Goal: Transaction & Acquisition: Purchase product/service

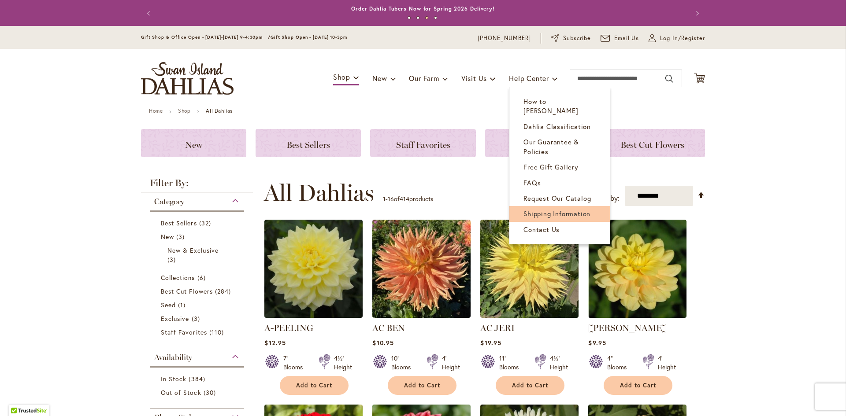
click at [529, 209] on span "Shipping Information" at bounding box center [556, 213] width 67 height 9
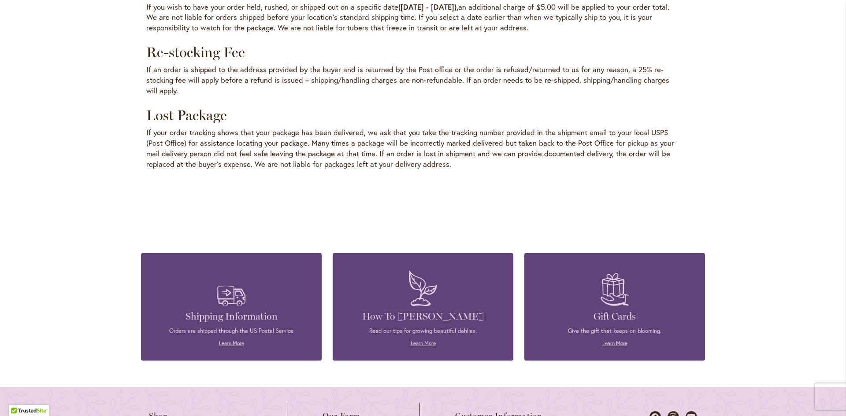
scroll to position [1277, 0]
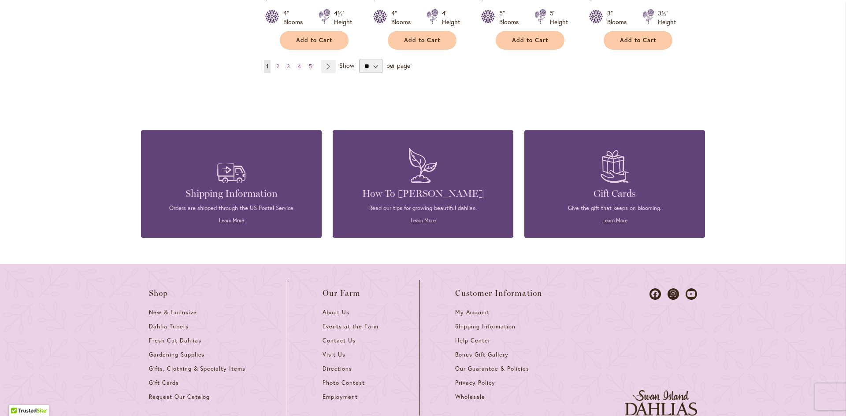
scroll to position [925, 0]
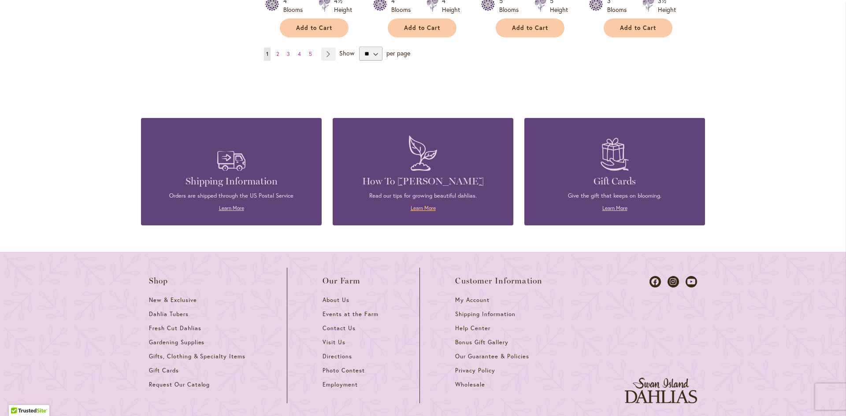
click at [418, 205] on link "Learn More" at bounding box center [422, 208] width 25 height 7
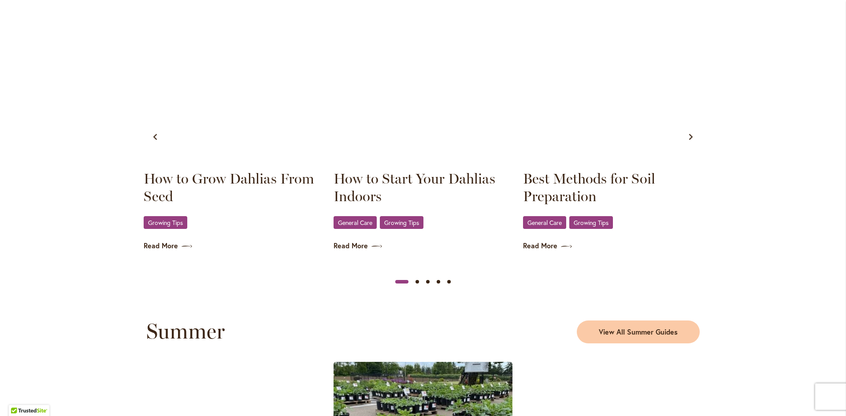
scroll to position [528, 0]
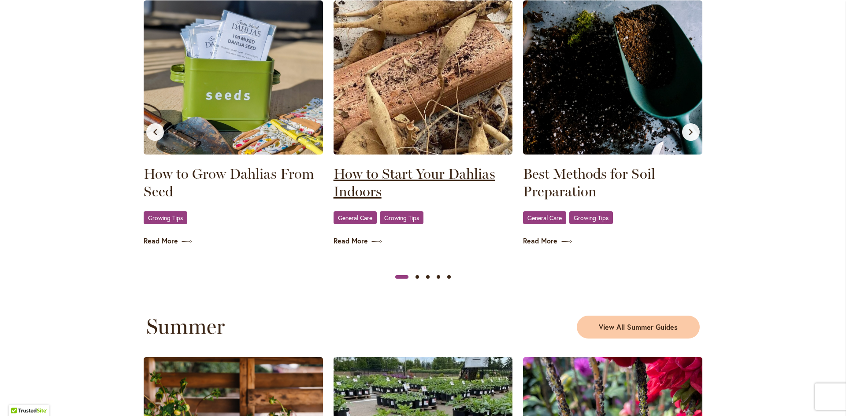
click at [423, 175] on link "How to Start Your Dahlias Indoors" at bounding box center [422, 182] width 179 height 35
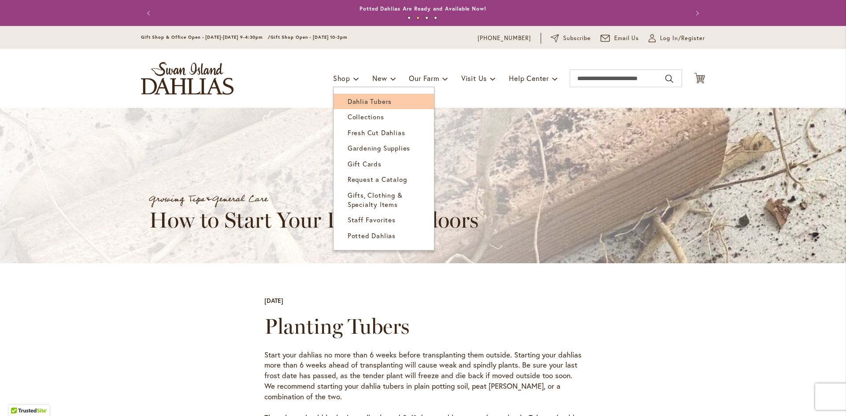
click at [351, 103] on span "Dahlia Tubers" at bounding box center [369, 101] width 44 height 9
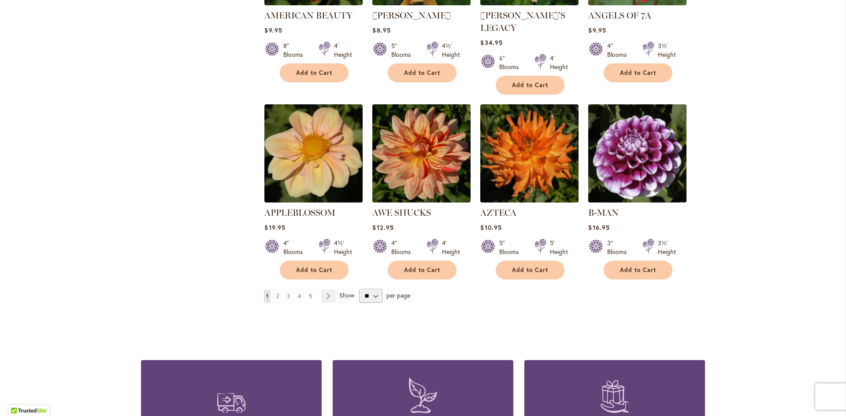
scroll to position [705, 0]
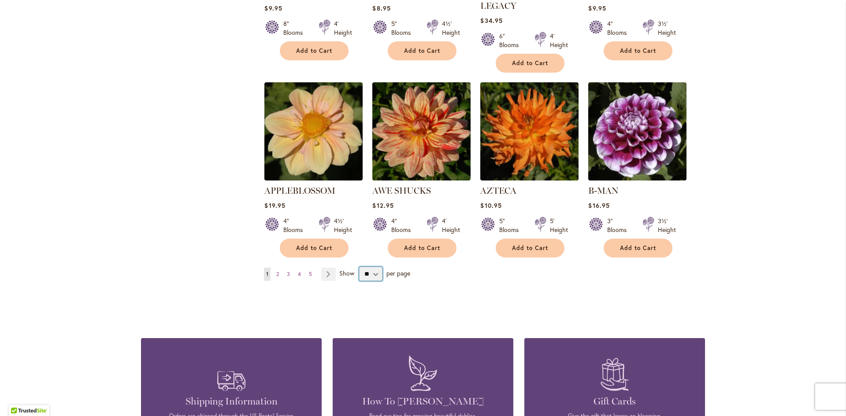
click at [370, 267] on select "** ** ** **" at bounding box center [370, 274] width 23 height 14
select select "**"
click at [359, 267] on select "** ** ** **" at bounding box center [370, 274] width 23 height 14
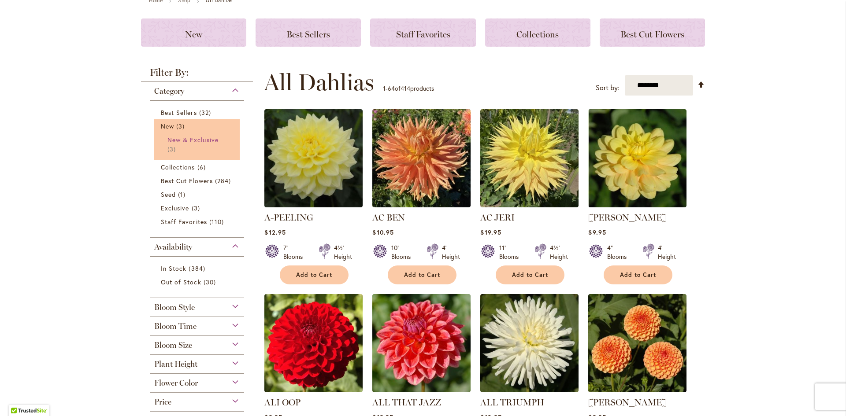
scroll to position [176, 0]
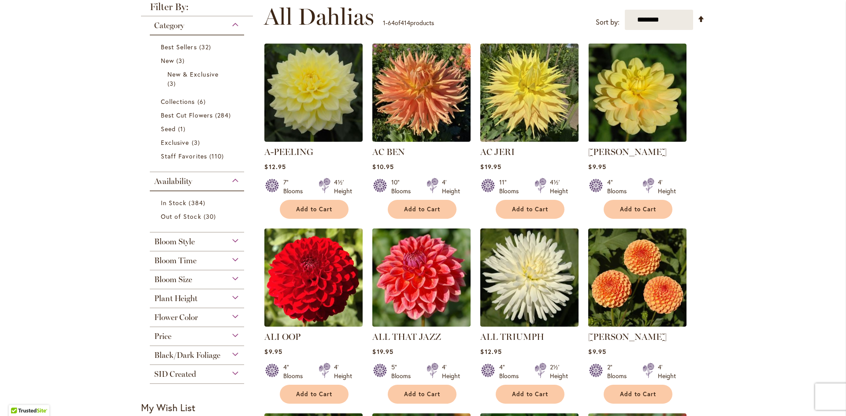
click at [232, 239] on div "Bloom Style" at bounding box center [197, 240] width 94 height 14
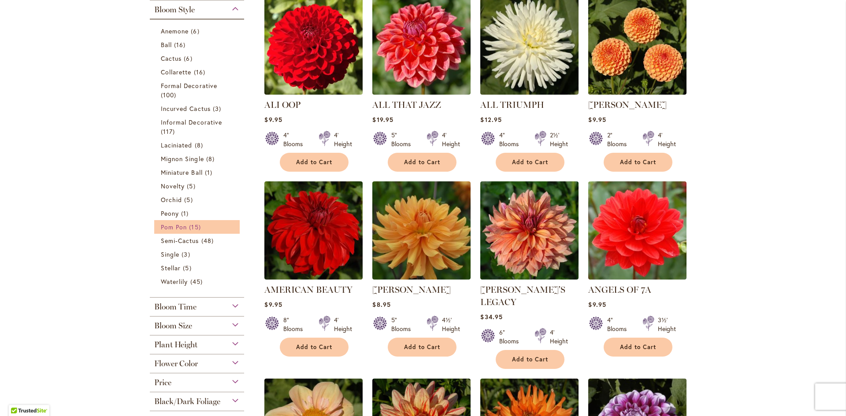
click at [189, 230] on span "15 items" at bounding box center [196, 226] width 14 height 9
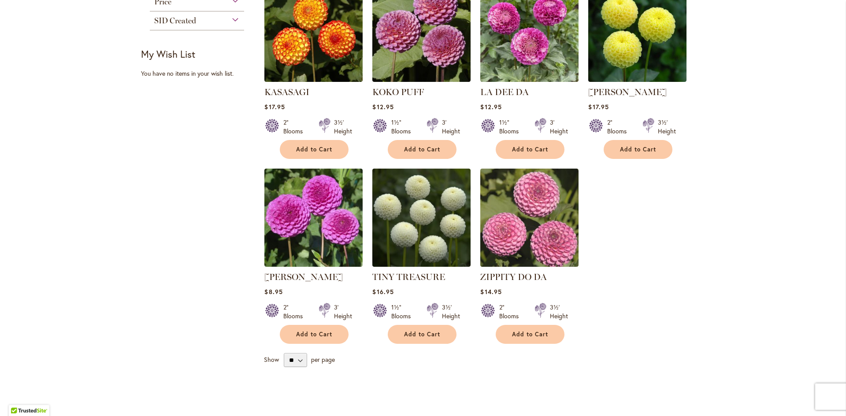
scroll to position [617, 0]
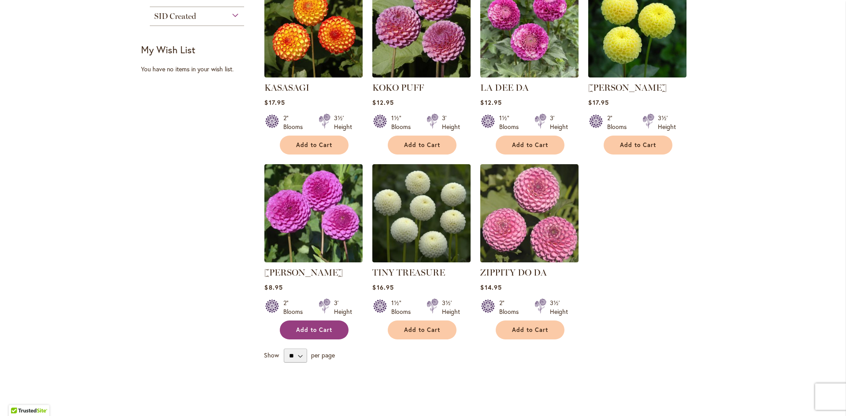
click at [323, 326] on span "Add to Cart" at bounding box center [314, 329] width 36 height 7
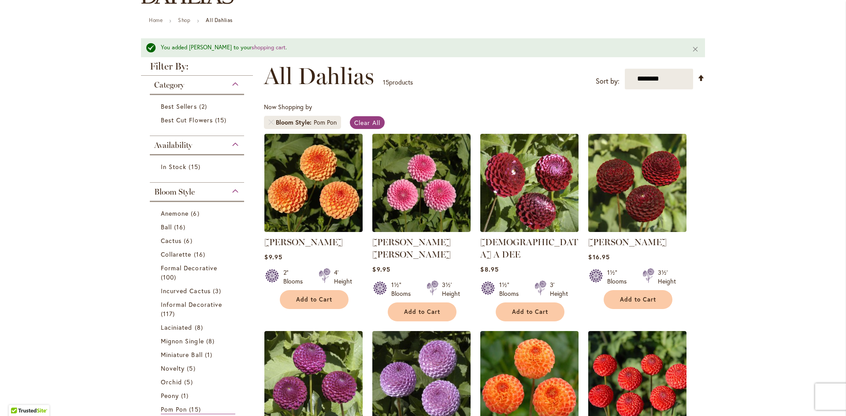
scroll to position [67, 0]
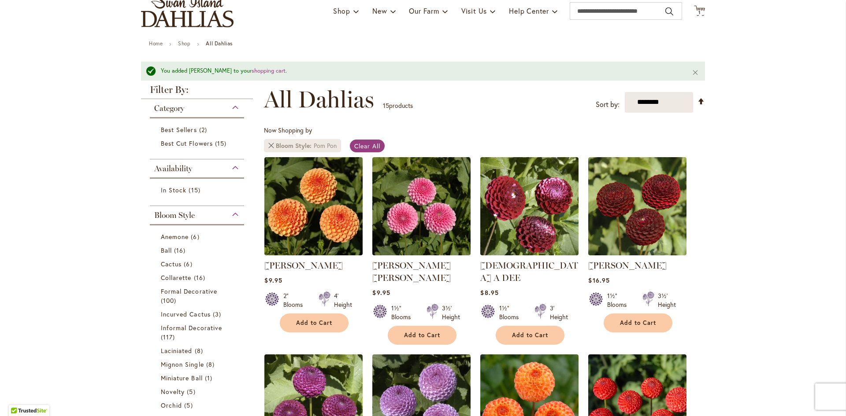
click at [268, 147] on link "Remove Bloom Style Pom Pon" at bounding box center [270, 145] width 5 height 5
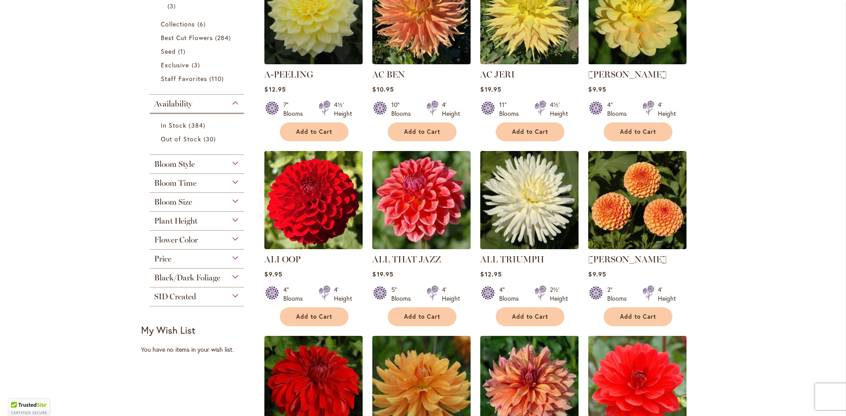
scroll to position [264, 0]
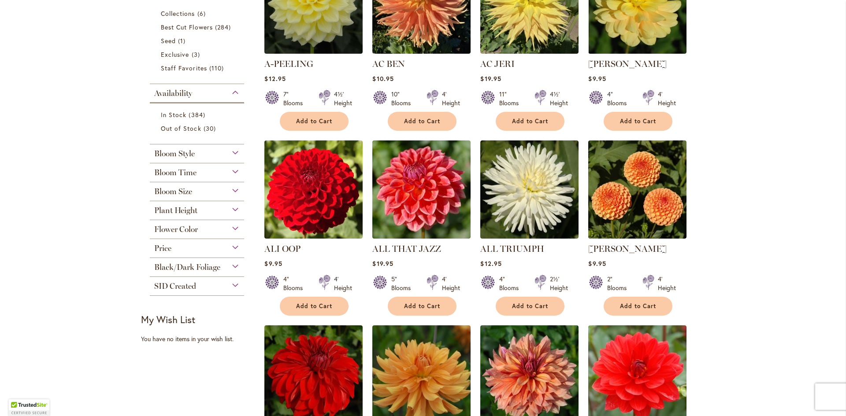
click at [234, 152] on div "Bloom Style" at bounding box center [197, 151] width 94 height 14
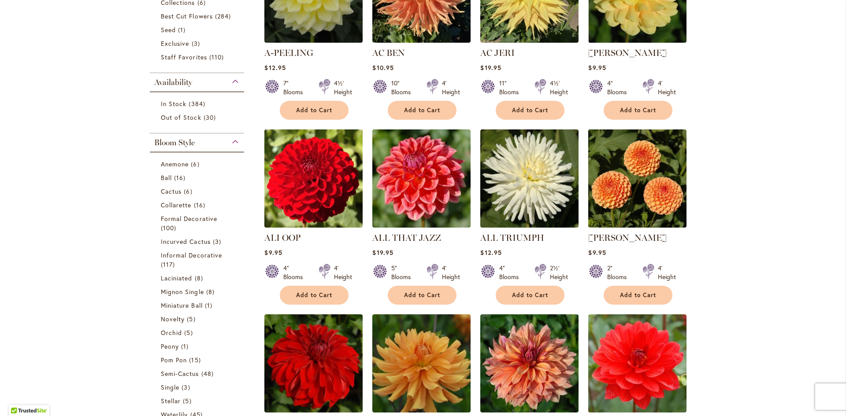
scroll to position [276, 0]
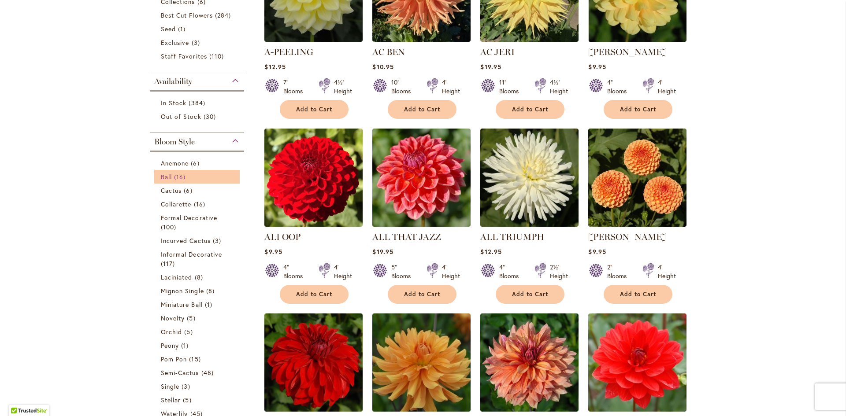
click at [167, 176] on span "Ball" at bounding box center [166, 177] width 11 height 8
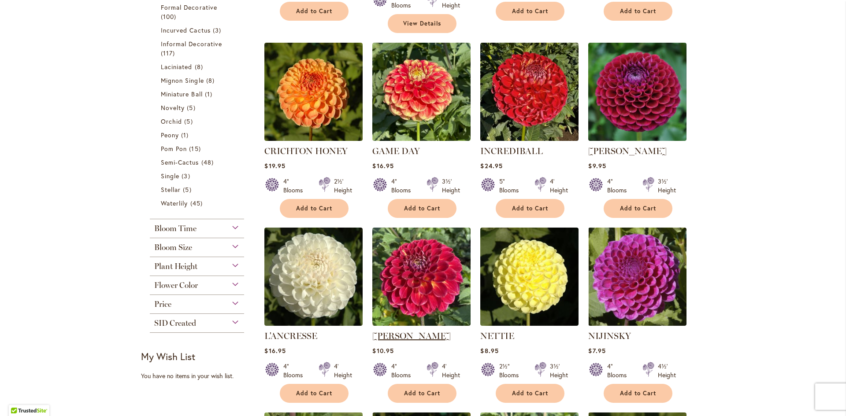
scroll to position [352, 0]
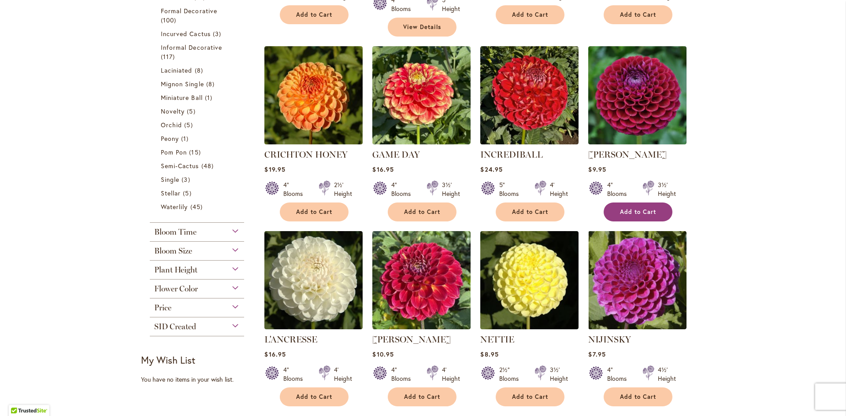
click at [634, 208] on span "Add to Cart" at bounding box center [638, 211] width 36 height 7
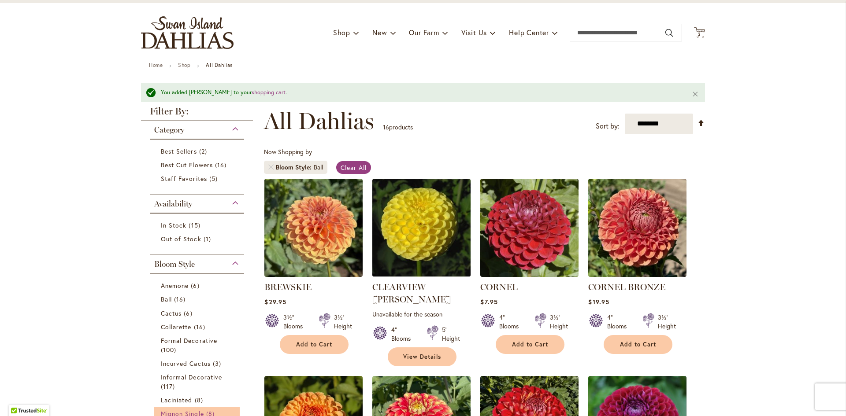
scroll to position [23, 0]
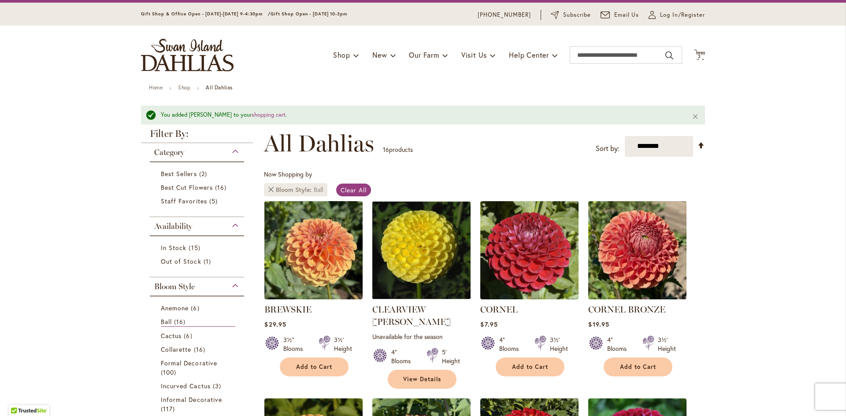
click at [268, 189] on link "Remove Bloom Style Ball" at bounding box center [270, 189] width 5 height 5
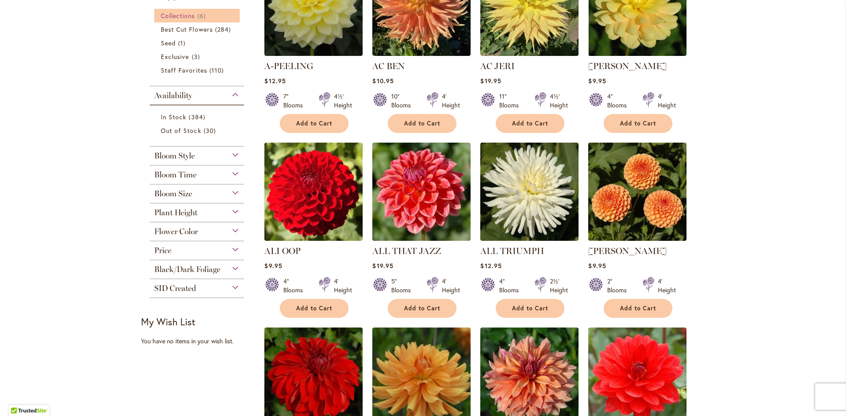
scroll to position [264, 0]
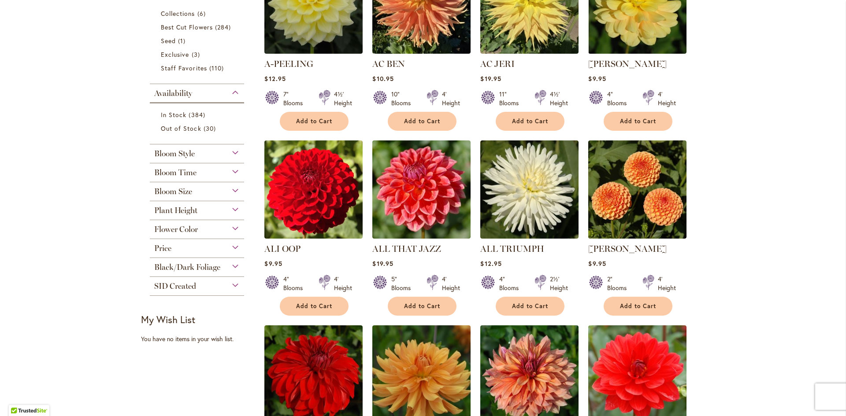
click at [229, 152] on div "Bloom Style" at bounding box center [197, 151] width 94 height 14
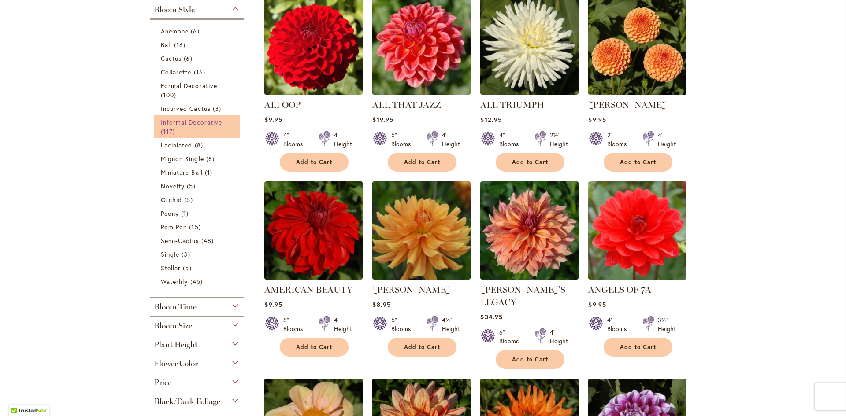
click at [166, 124] on span "Informal Decorative" at bounding box center [191, 122] width 61 height 8
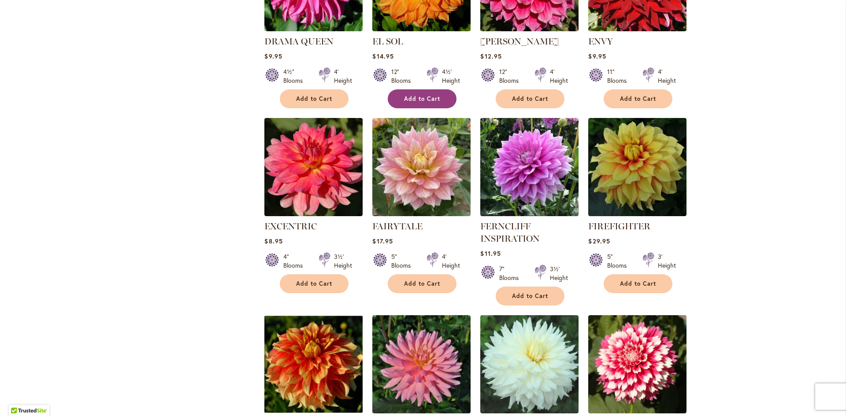
scroll to position [1233, 0]
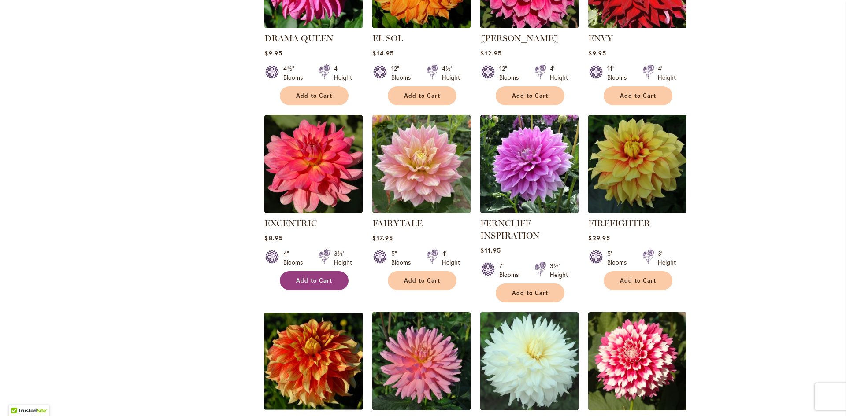
click at [312, 277] on span "Add to Cart" at bounding box center [314, 280] width 36 height 7
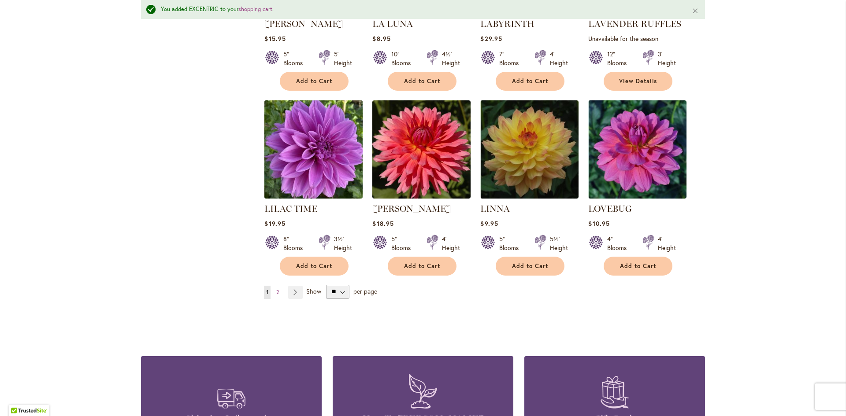
scroll to position [3018, 0]
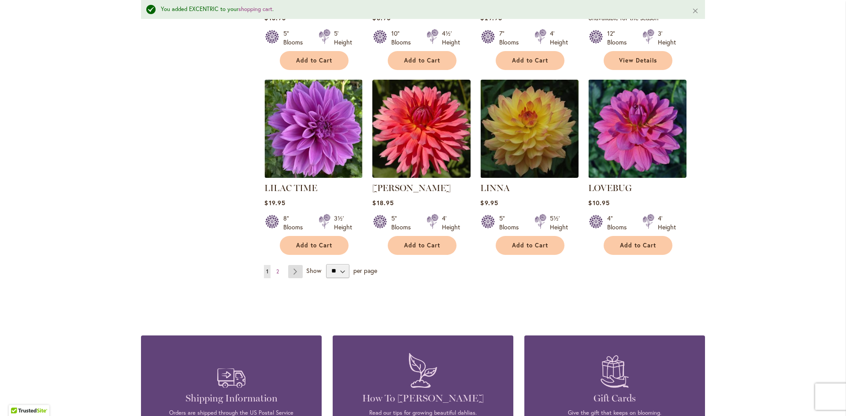
click at [292, 265] on link "Page Next" at bounding box center [295, 271] width 15 height 13
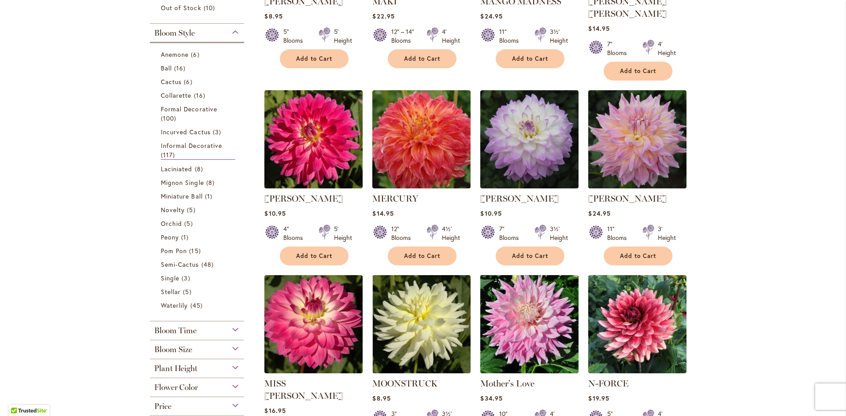
scroll to position [264, 0]
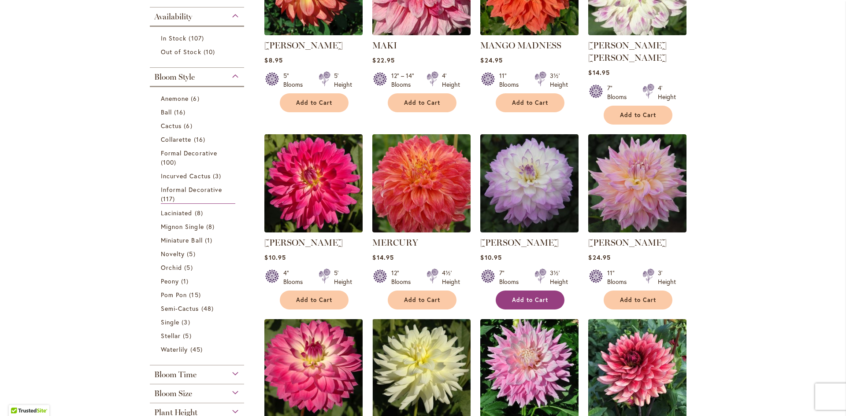
click at [529, 292] on button "Add to Cart" at bounding box center [529, 300] width 69 height 19
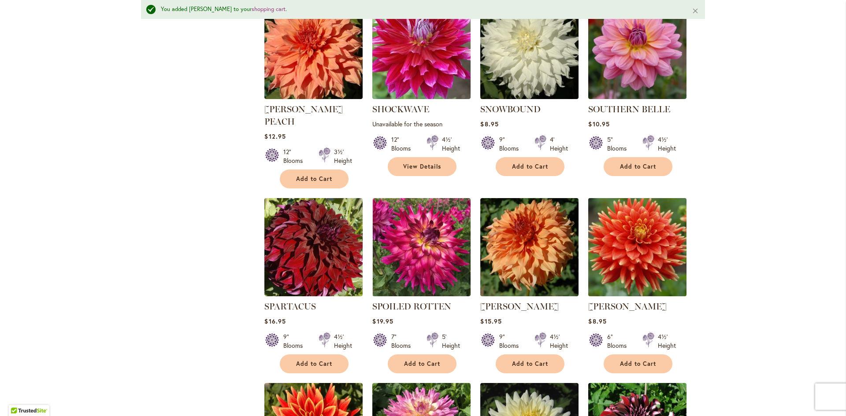
scroll to position [1741, 0]
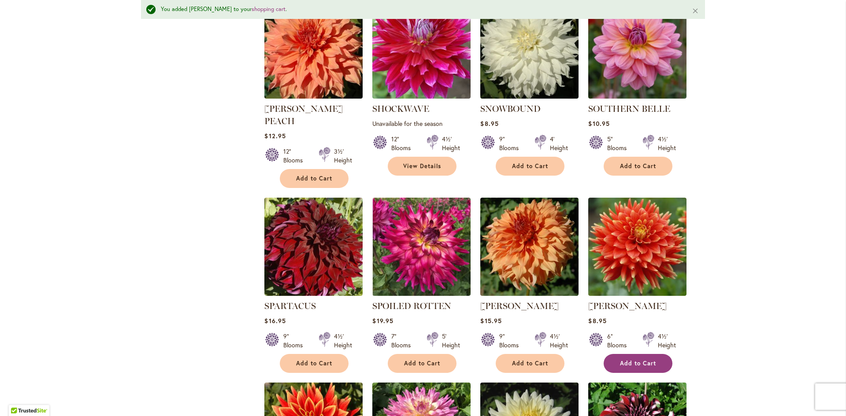
click at [632, 354] on button "Add to Cart" at bounding box center [637, 363] width 69 height 19
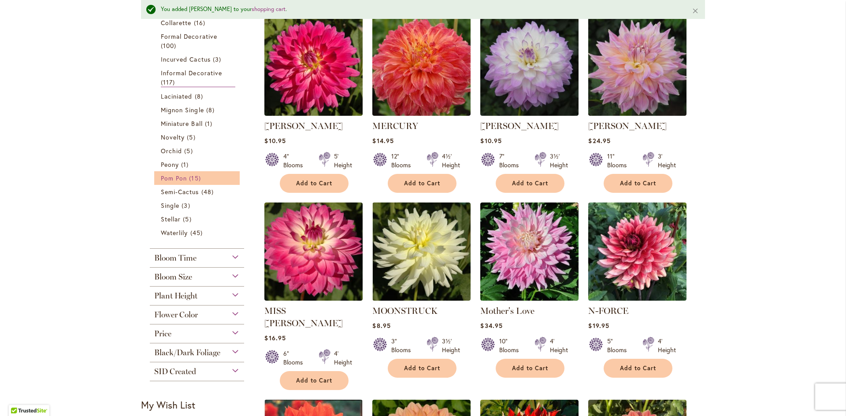
scroll to position [420, 0]
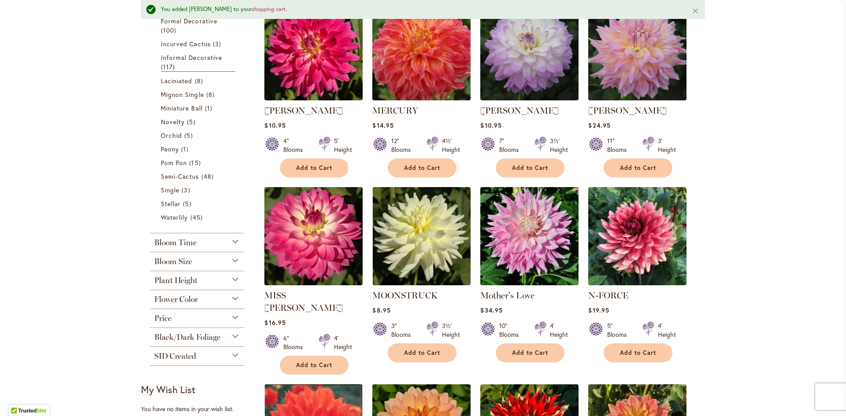
click at [231, 262] on div "Bloom Size" at bounding box center [197, 259] width 94 height 14
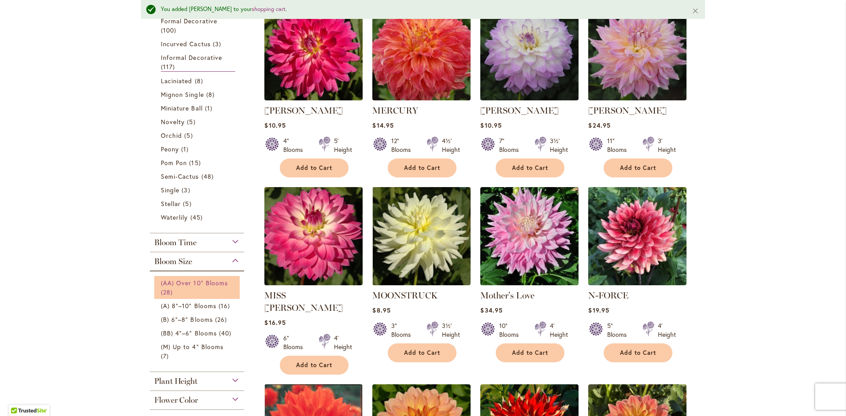
click at [199, 282] on span "(AA) Over 10" Blooms" at bounding box center [194, 283] width 67 height 8
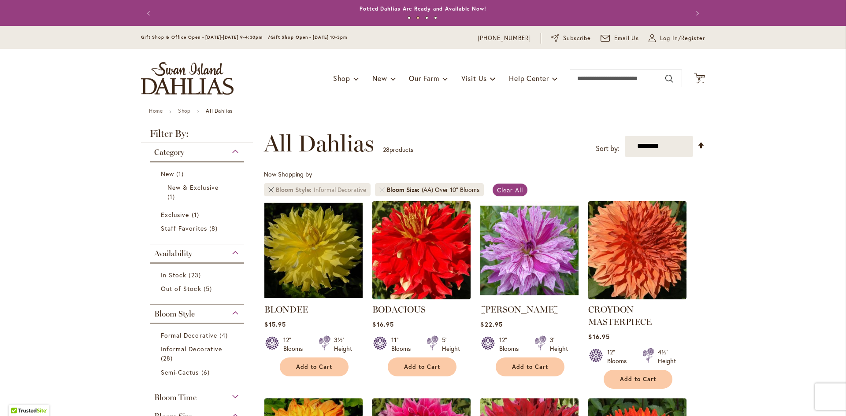
click at [268, 188] on link "Remove Bloom Style Informal Decorative" at bounding box center [270, 189] width 5 height 5
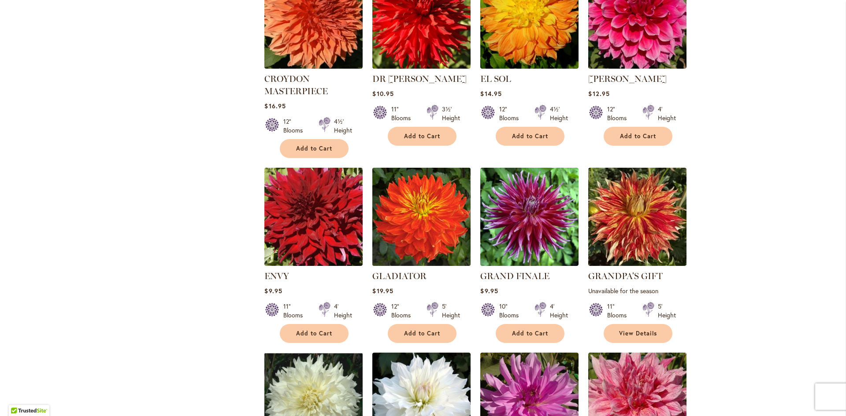
scroll to position [617, 0]
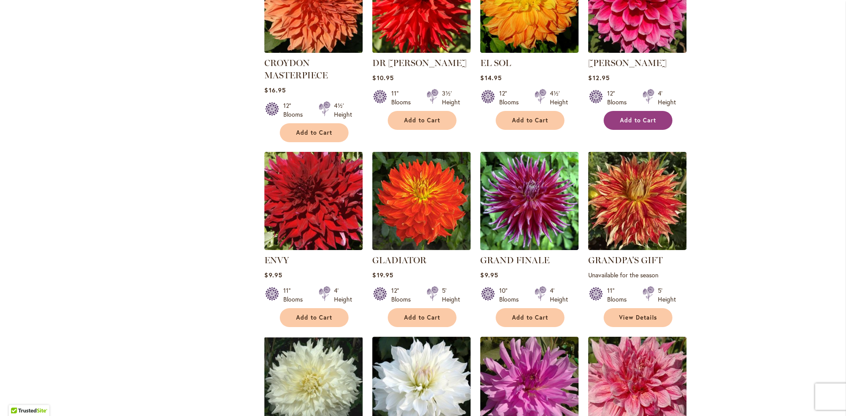
click at [628, 126] on button "Add to Cart" at bounding box center [637, 120] width 69 height 19
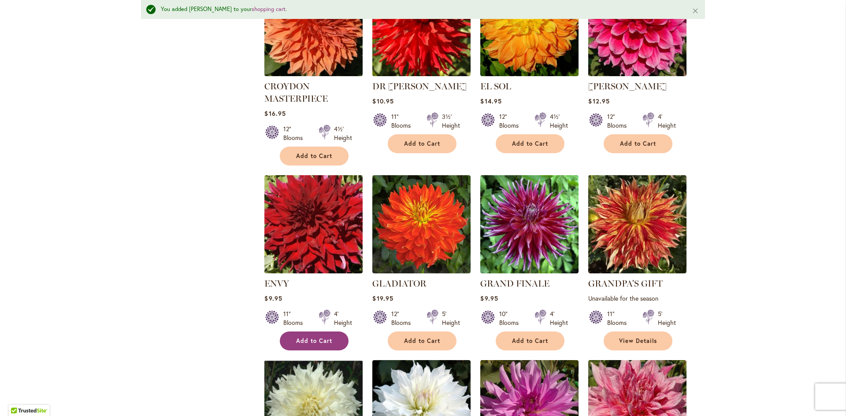
click at [312, 342] on span "Add to Cart" at bounding box center [314, 340] width 36 height 7
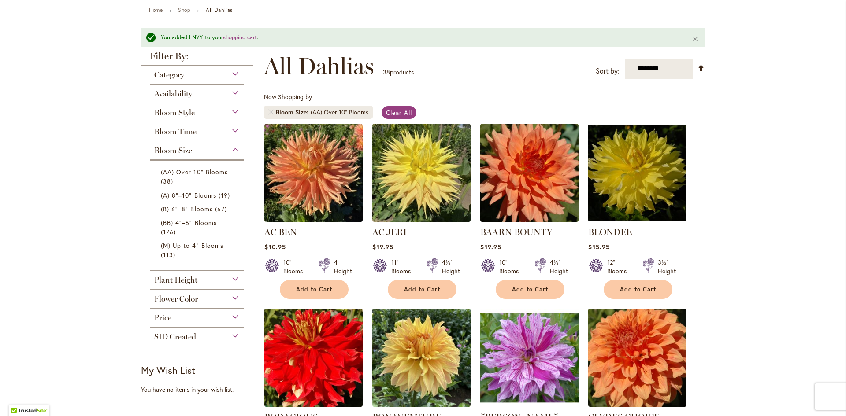
scroll to position [88, 0]
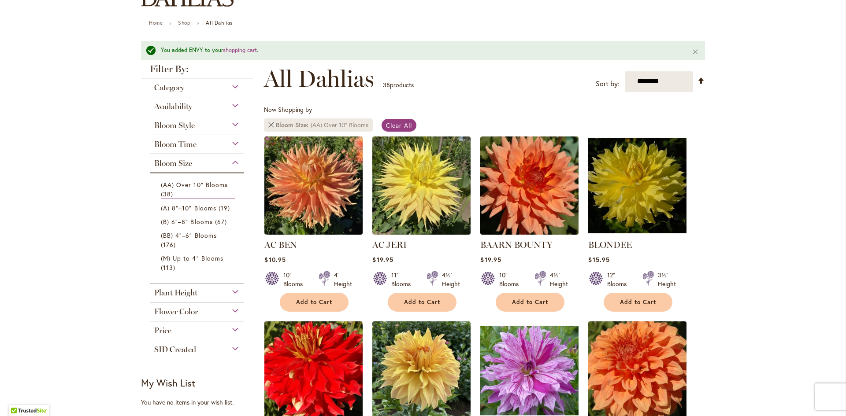
click at [268, 126] on link at bounding box center [270, 124] width 5 height 5
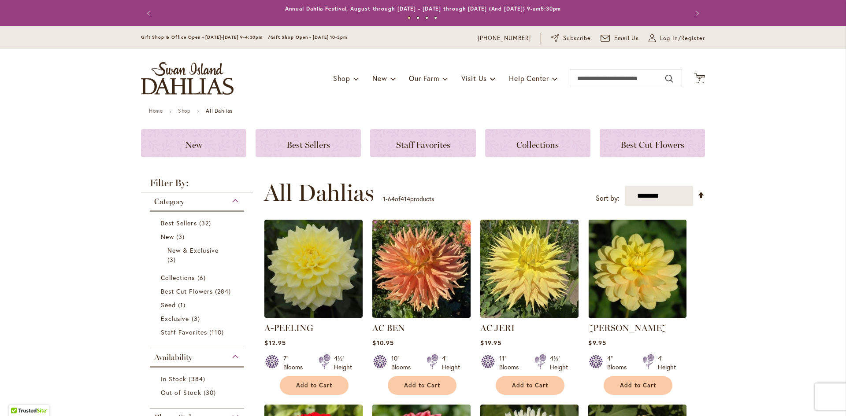
scroll to position [220, 0]
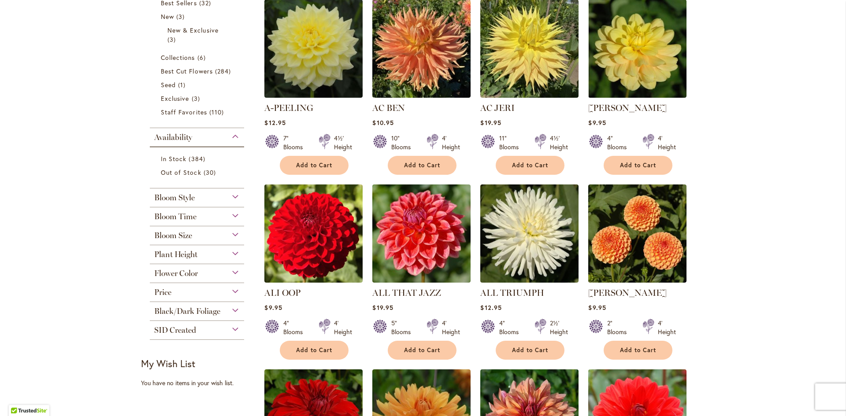
click at [231, 215] on div "Bloom Time" at bounding box center [197, 214] width 94 height 14
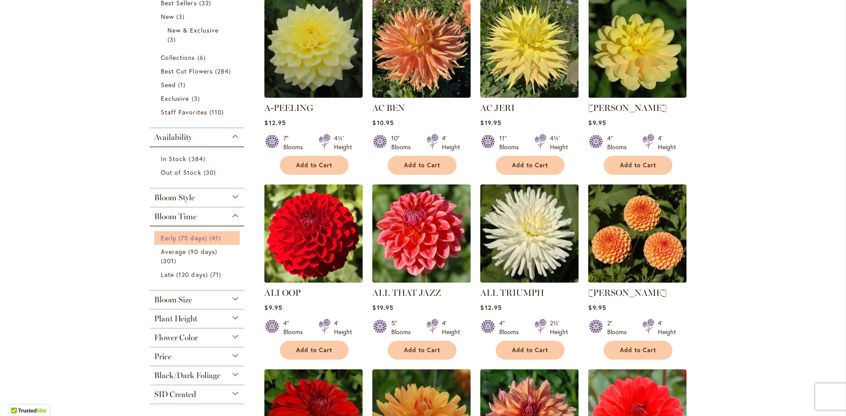
click at [180, 237] on span "Early (75 days)" at bounding box center [184, 238] width 46 height 8
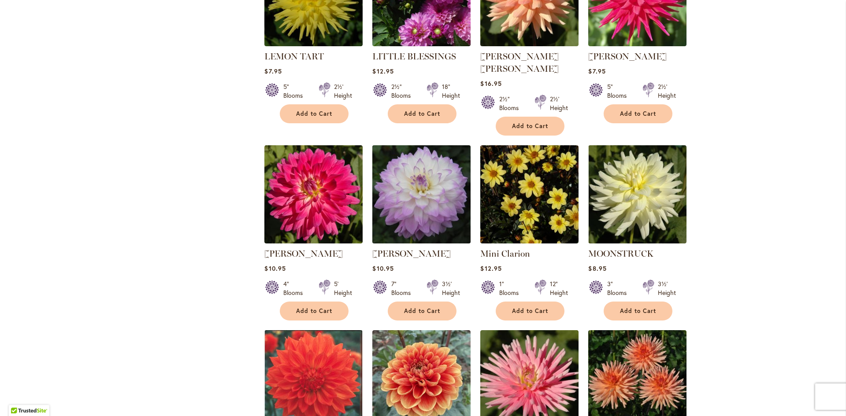
scroll to position [1233, 0]
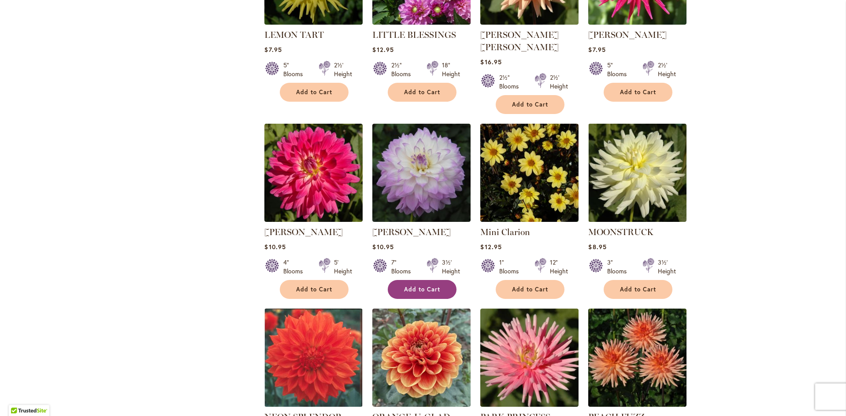
click at [418, 286] on span "Add to Cart" at bounding box center [422, 289] width 36 height 7
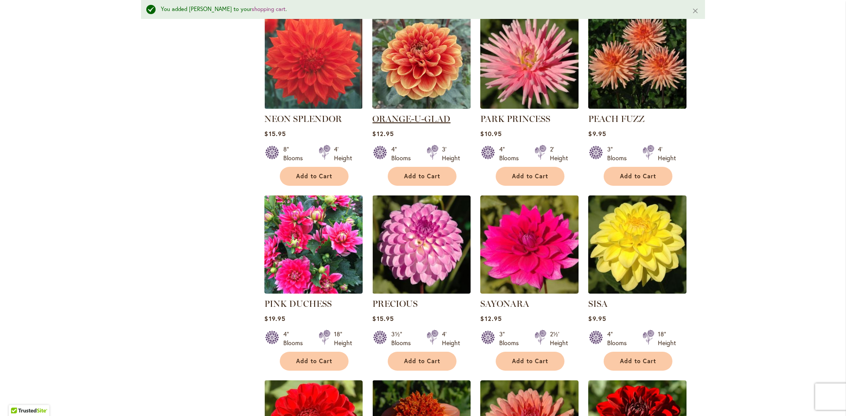
scroll to position [1609, 0]
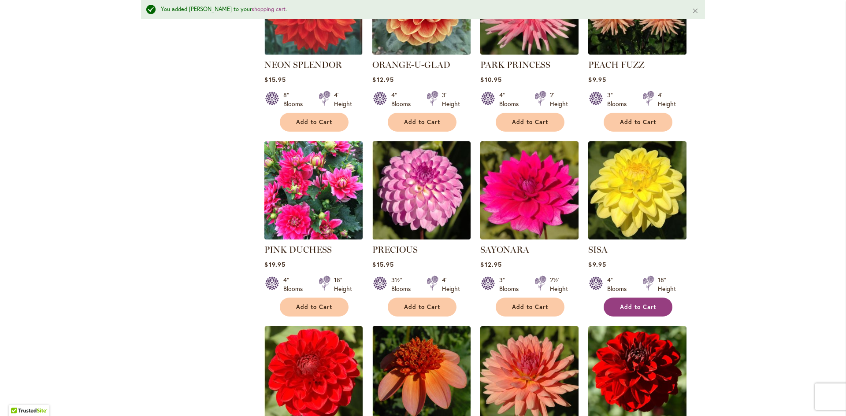
click at [623, 303] on span "Add to Cart" at bounding box center [638, 306] width 36 height 7
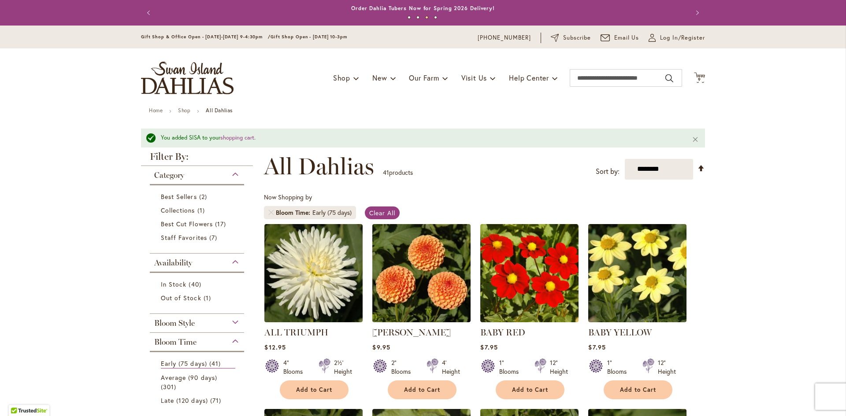
scroll to position [0, 0]
click at [268, 215] on link "Remove Bloom Time Early (75 days)" at bounding box center [270, 212] width 5 height 5
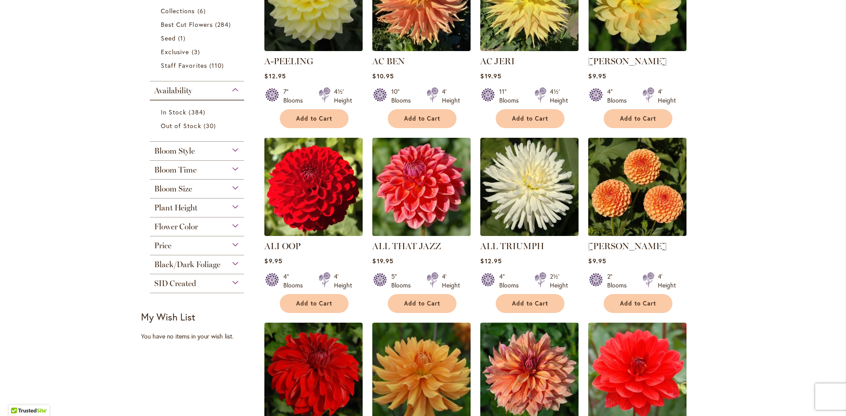
scroll to position [274, 0]
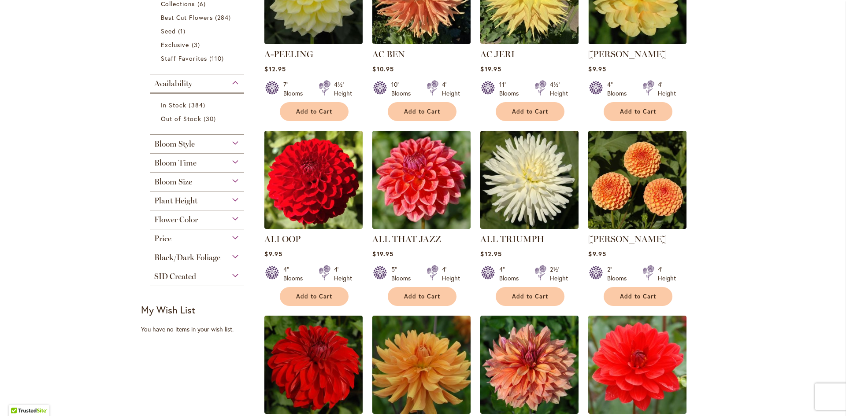
click at [230, 218] on div "Flower Color" at bounding box center [197, 217] width 94 height 14
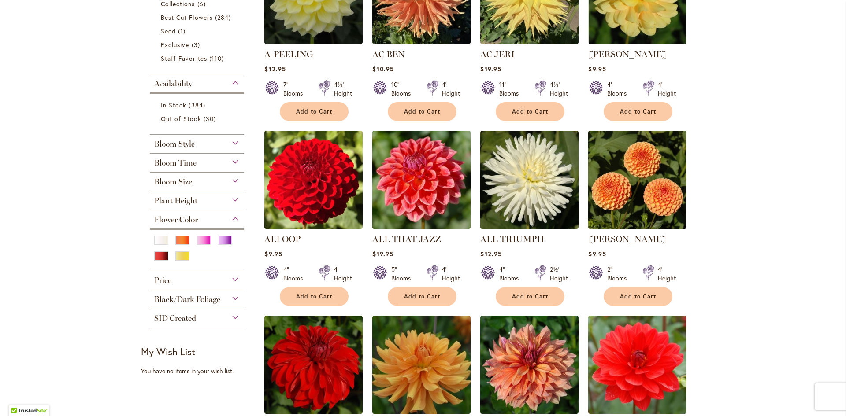
click at [232, 140] on div "Bloom Style" at bounding box center [197, 142] width 94 height 14
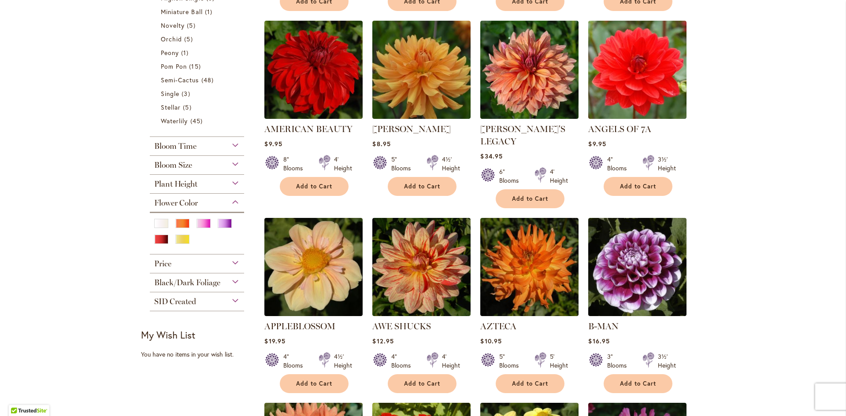
scroll to position [584, 0]
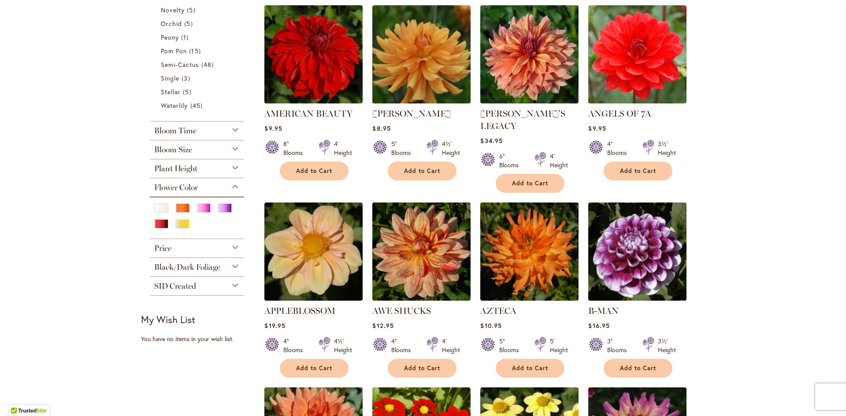
click at [231, 285] on div "SID Created" at bounding box center [197, 284] width 94 height 14
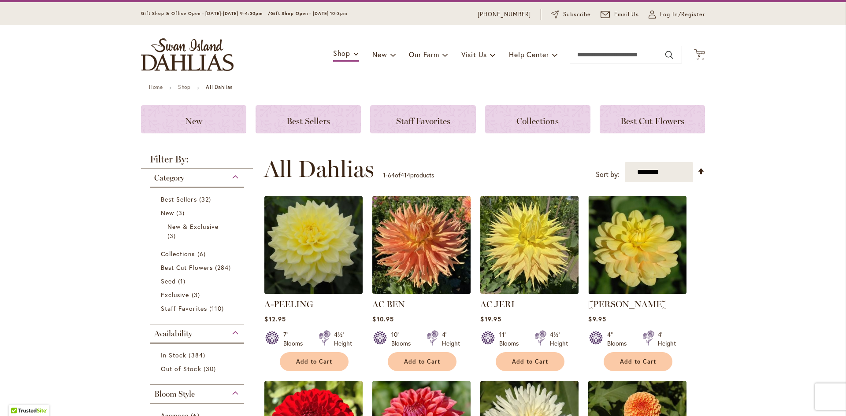
scroll to position [0, 0]
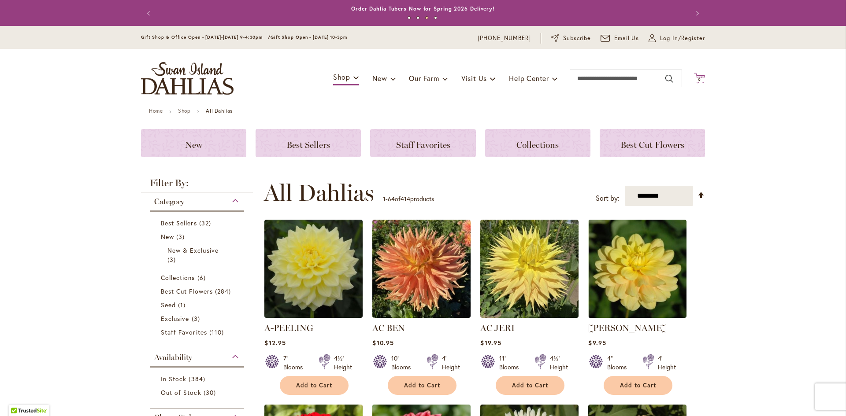
click at [701, 81] on icon "Cart .cls-1 { fill: #231f20; }" at bounding box center [699, 78] width 11 height 11
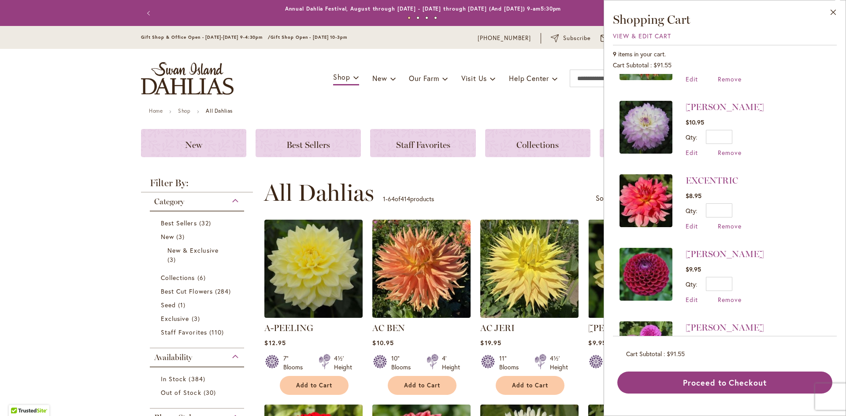
scroll to position [283, 0]
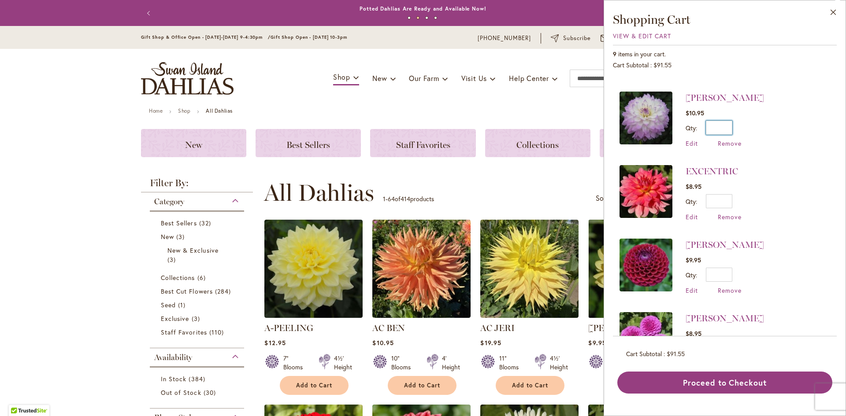
click at [729, 123] on input "*" at bounding box center [718, 128] width 26 height 14
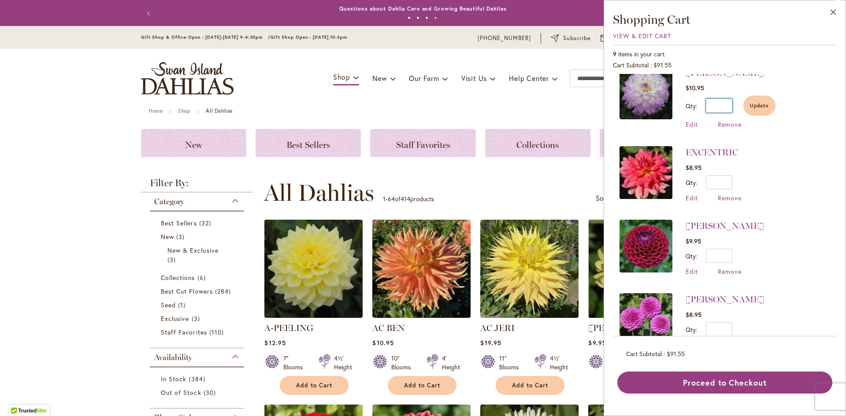
scroll to position [333, 0]
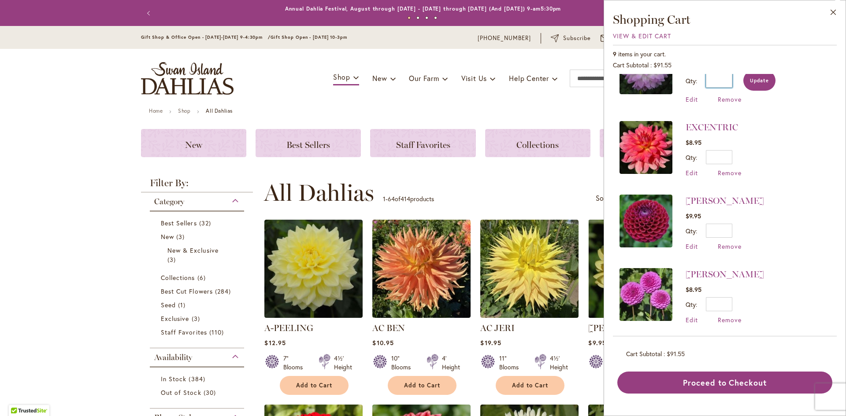
type input "*"
click at [754, 78] on span "Update" at bounding box center [759, 81] width 19 height 6
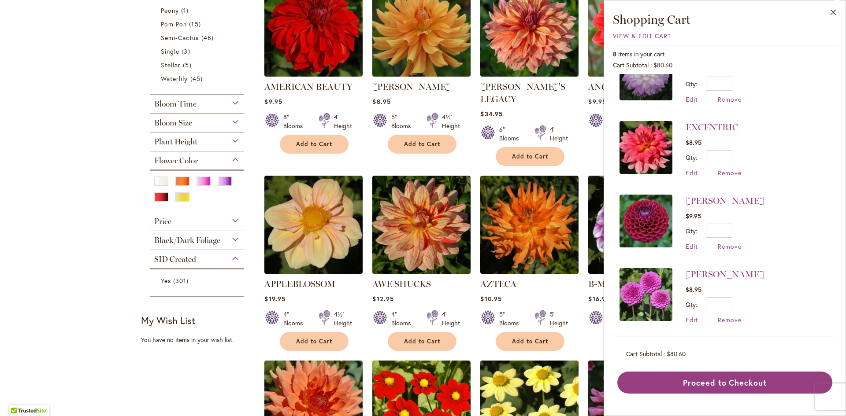
scroll to position [617, 0]
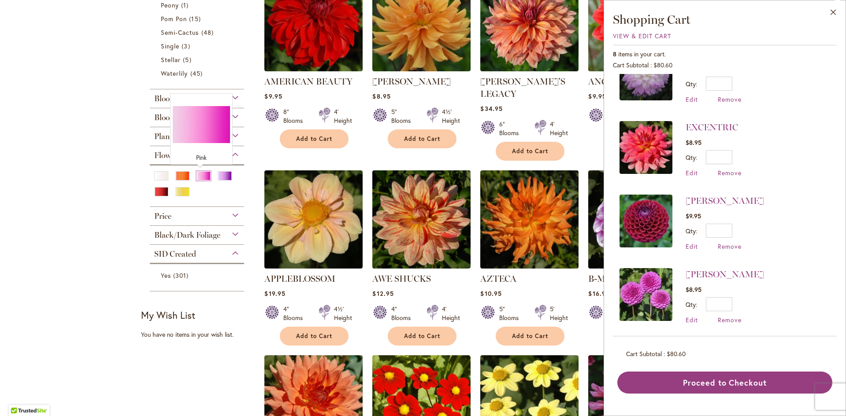
click at [199, 177] on div "Pink" at bounding box center [203, 175] width 14 height 9
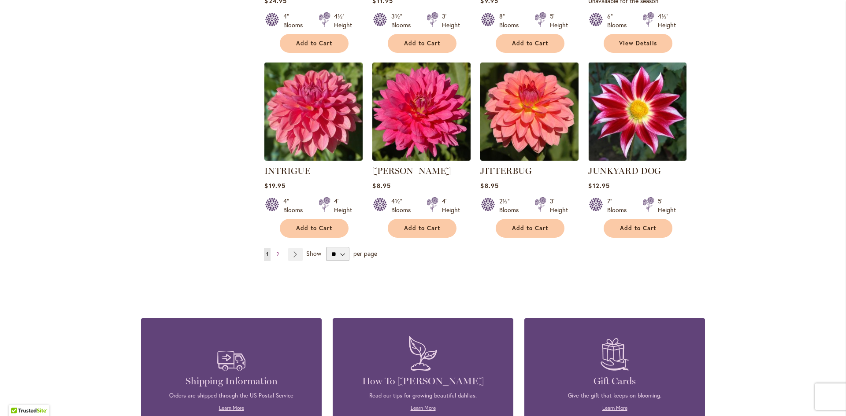
scroll to position [2994, 0]
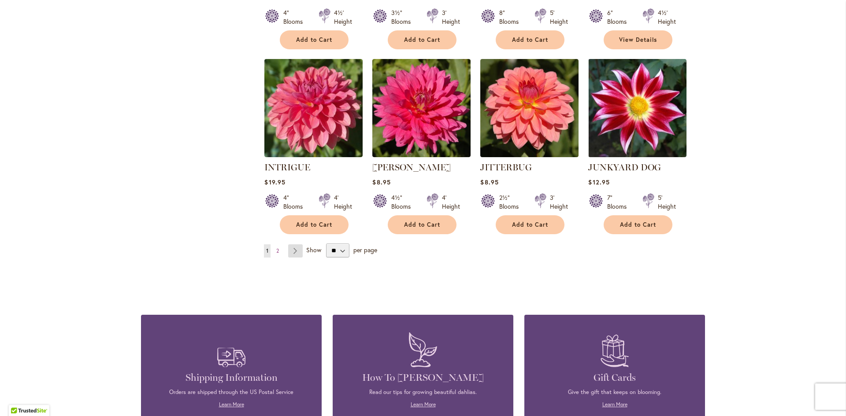
click at [294, 244] on link "Page Next" at bounding box center [295, 250] width 15 height 13
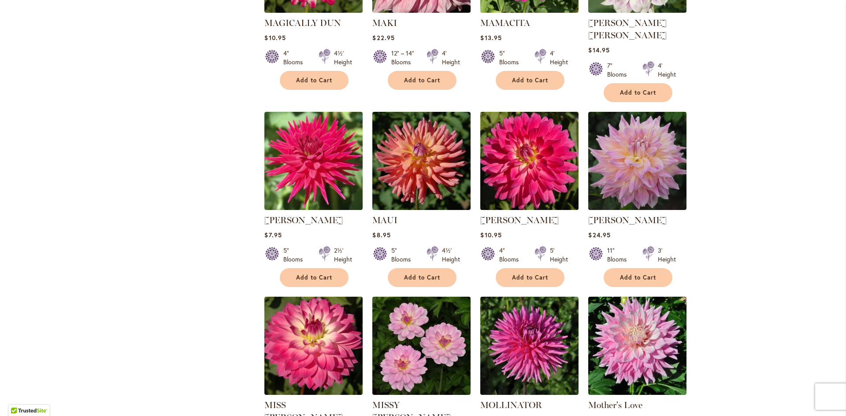
scroll to position [705, 0]
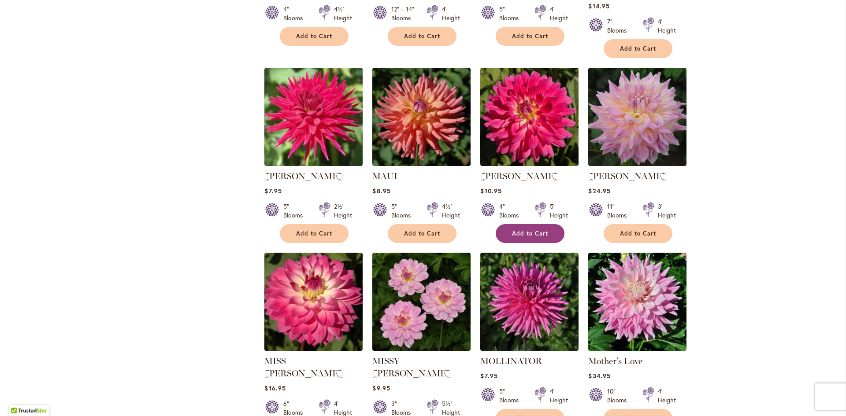
click at [519, 230] on span "Add to Cart" at bounding box center [530, 233] width 36 height 7
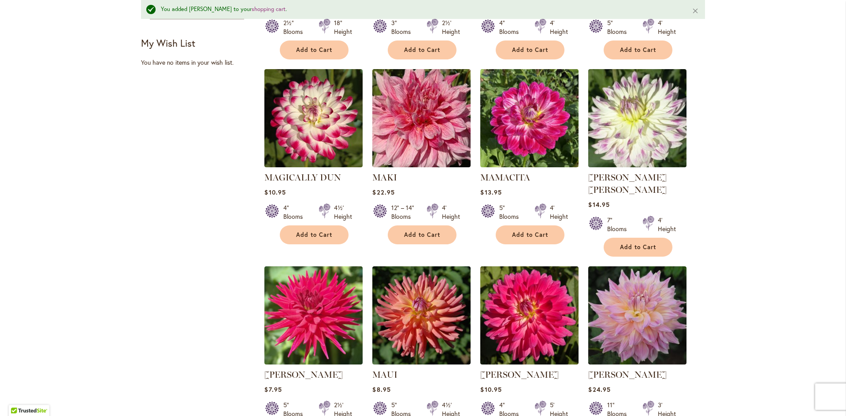
scroll to position [508, 0]
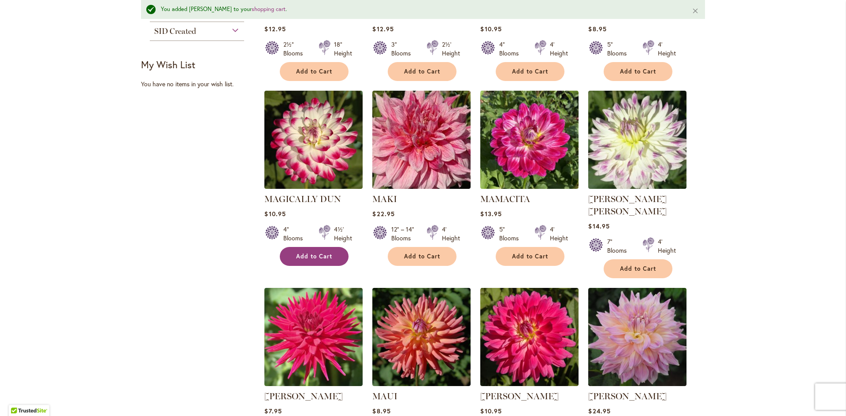
click at [296, 258] on span "Add to Cart" at bounding box center [314, 256] width 36 height 7
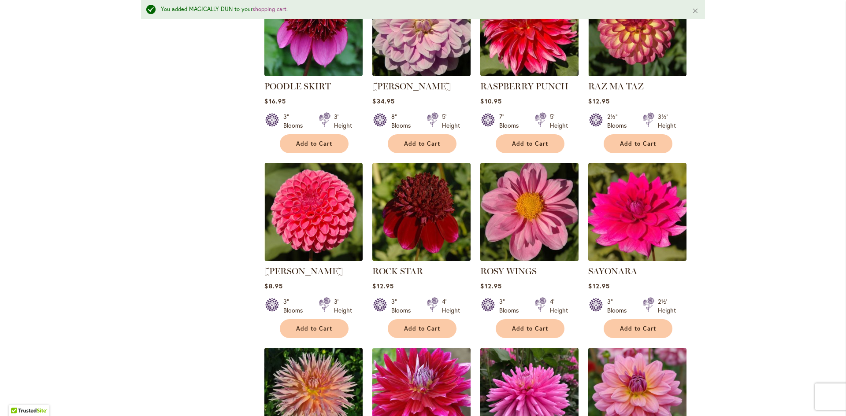
scroll to position [1785, 0]
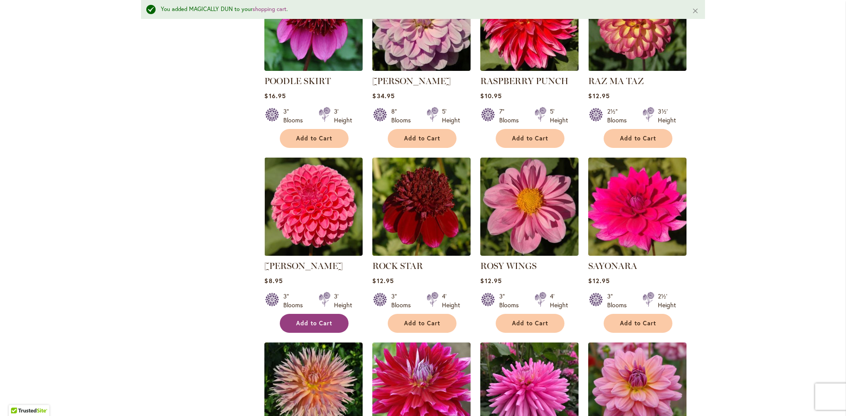
click at [308, 314] on button "Add to Cart" at bounding box center [314, 323] width 69 height 19
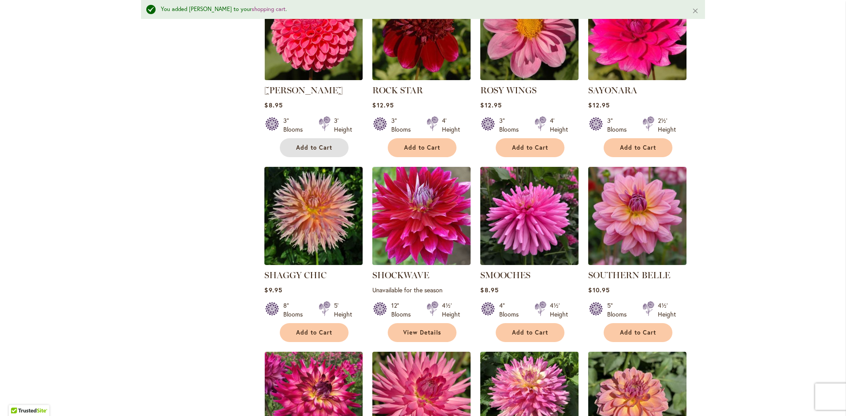
scroll to position [1961, 0]
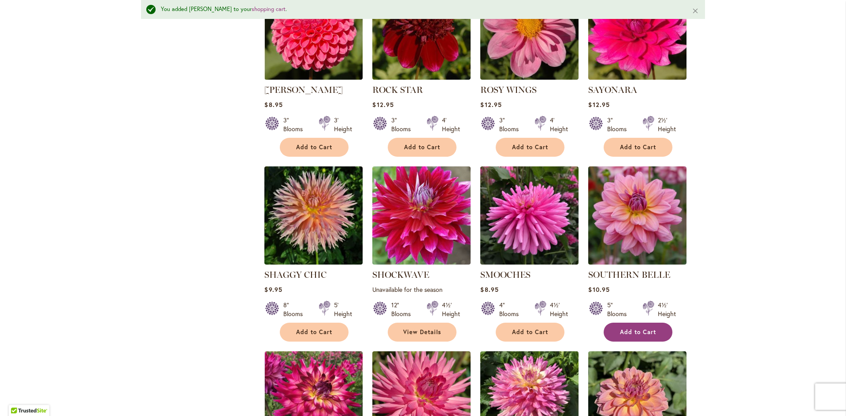
click at [633, 329] on span "Add to Cart" at bounding box center [638, 332] width 36 height 7
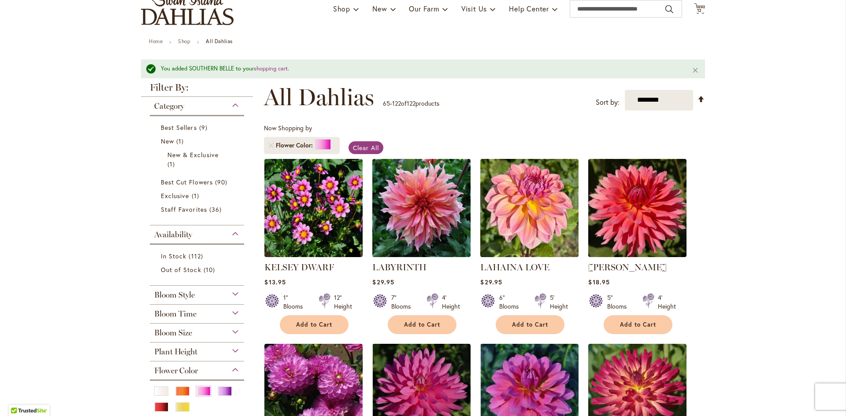
scroll to position [67, 0]
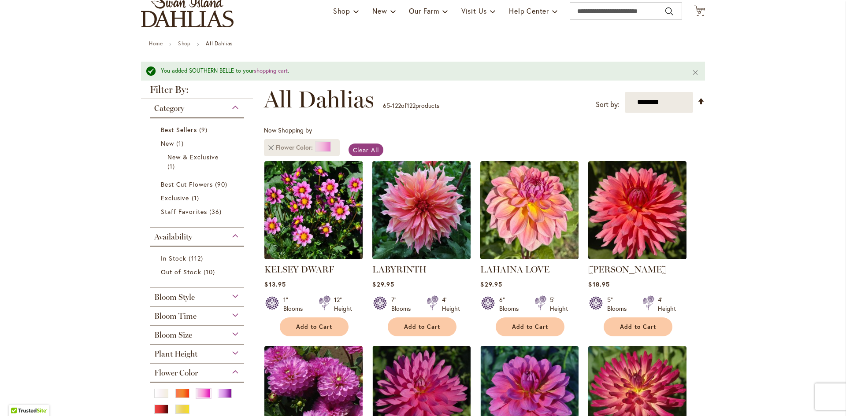
click at [268, 147] on link "Remove Flower Color Pink" at bounding box center [270, 147] width 5 height 5
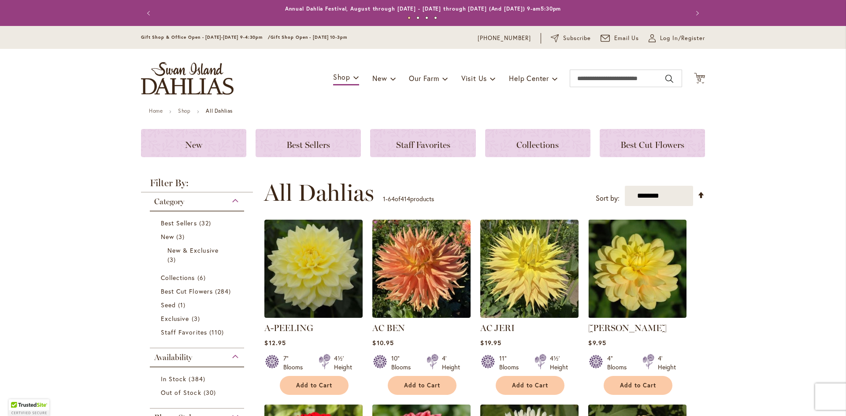
scroll to position [186, 0]
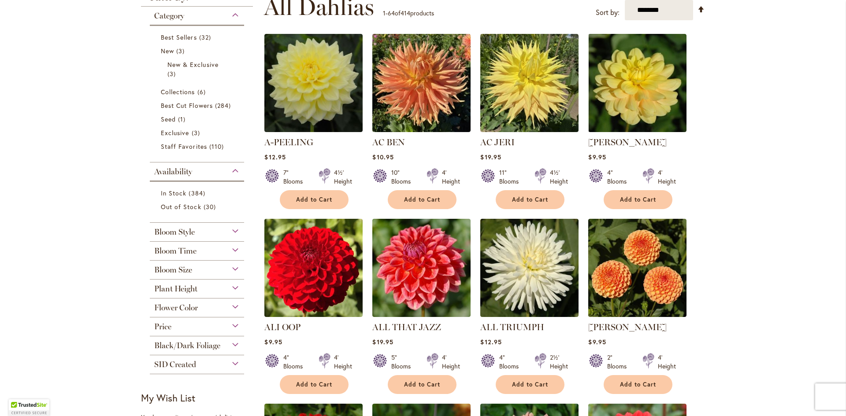
click at [232, 306] on div "Flower Color" at bounding box center [197, 306] width 94 height 14
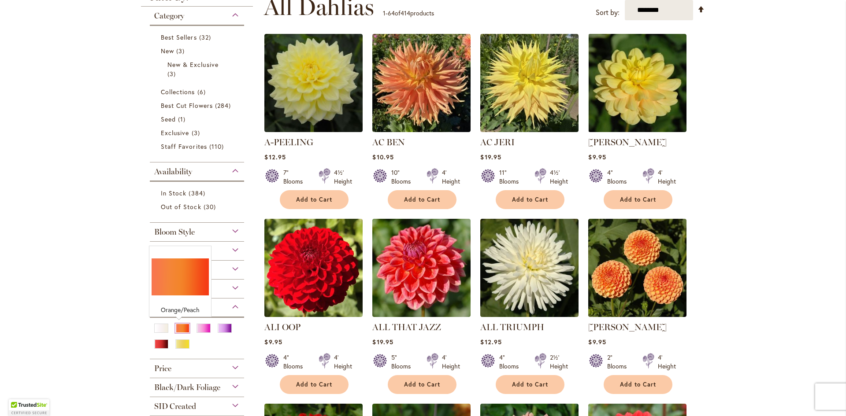
click at [177, 325] on div "Orange/Peach" at bounding box center [182, 328] width 14 height 9
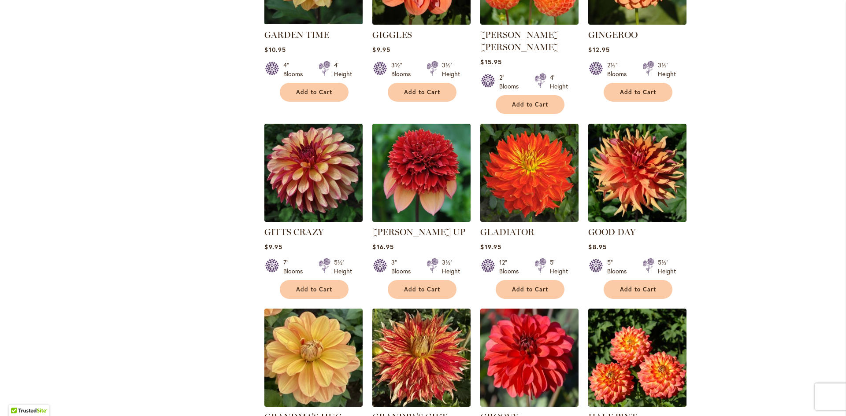
scroll to position [2246, 0]
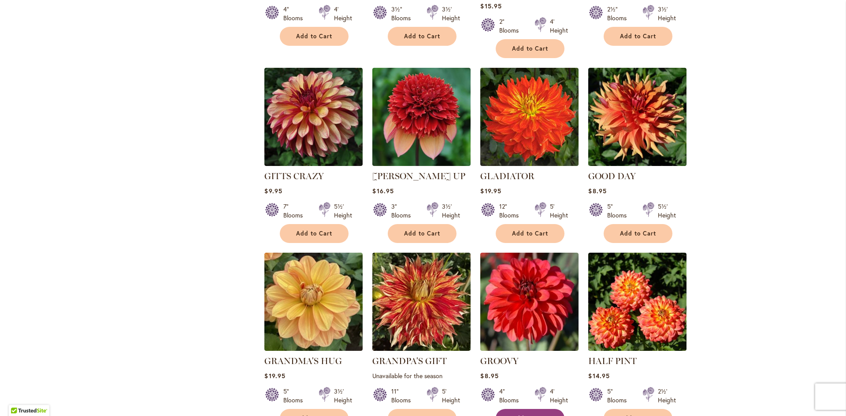
click at [521, 415] on span "Add to Cart" at bounding box center [530, 418] width 36 height 7
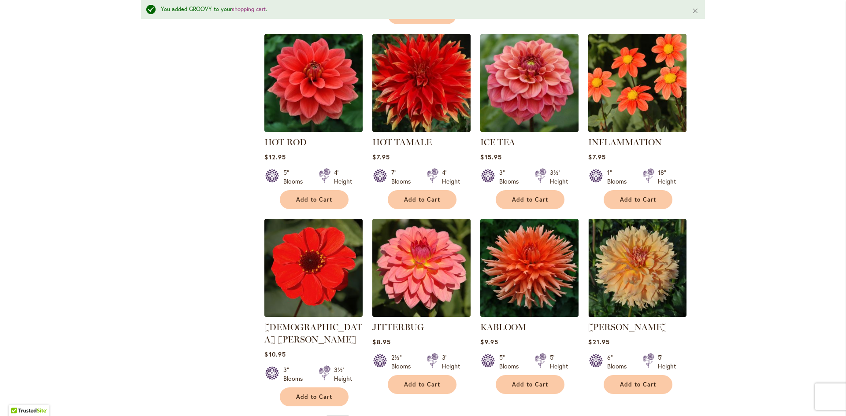
scroll to position [2886, 0]
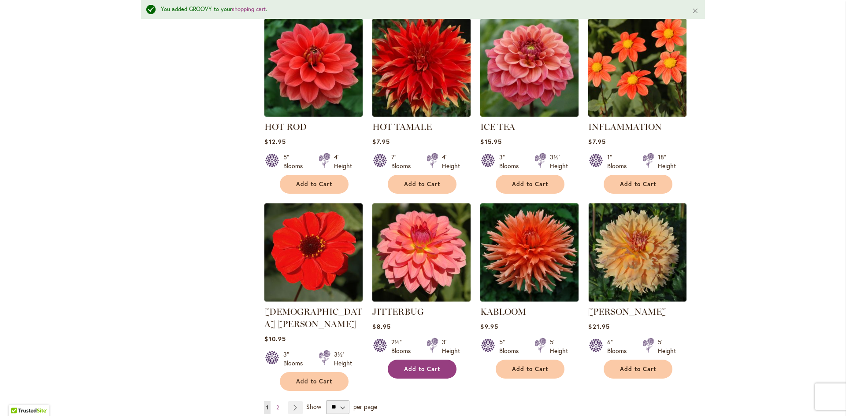
click at [399, 360] on button "Add to Cart" at bounding box center [422, 369] width 69 height 19
click at [293, 401] on link "Page Next" at bounding box center [295, 407] width 15 height 13
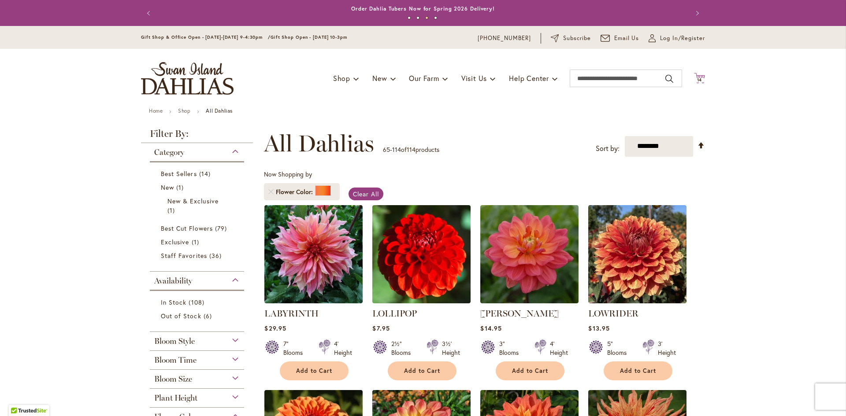
click at [699, 77] on icon "Cart .cls-1 { fill: #231f20; }" at bounding box center [699, 78] width 11 height 11
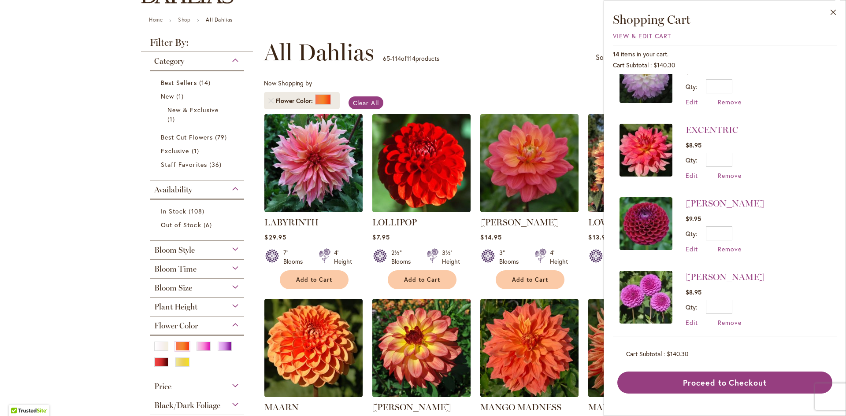
scroll to position [132, 0]
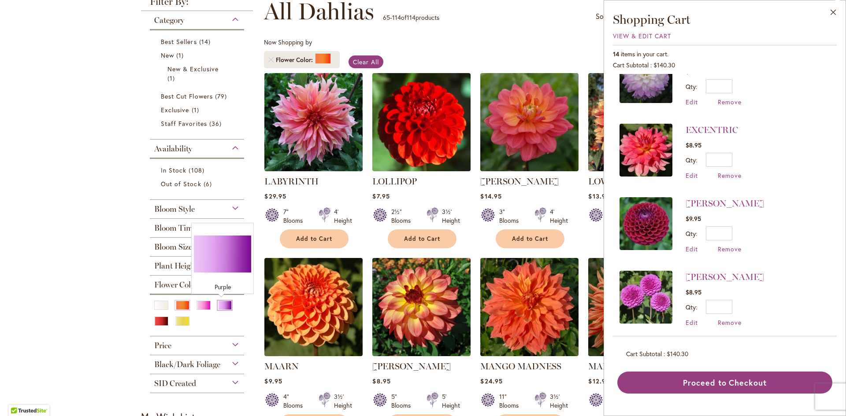
click at [220, 306] on div "Purple" at bounding box center [225, 305] width 14 height 9
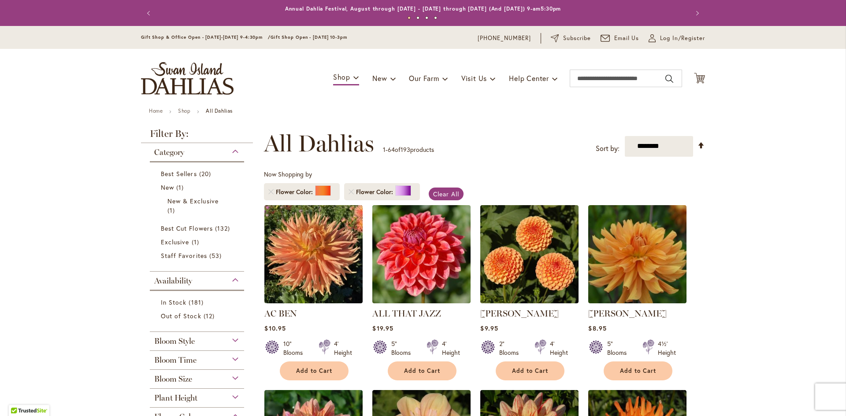
scroll to position [137, 0]
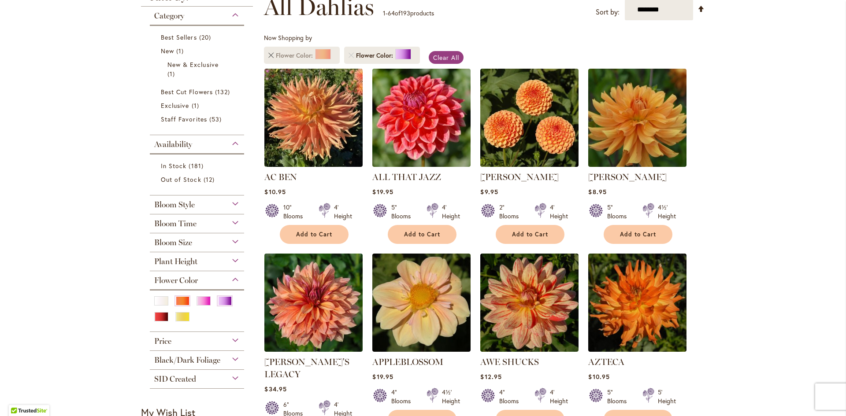
click at [268, 54] on link "Remove Flower Color Orange/Peach" at bounding box center [270, 55] width 5 height 5
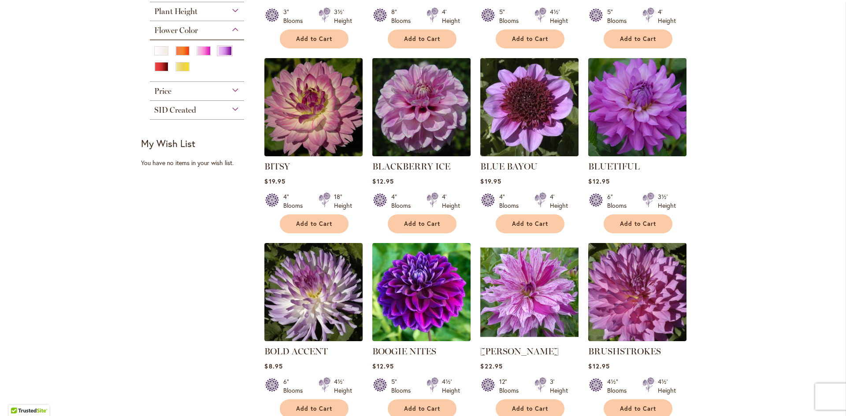
scroll to position [352, 0]
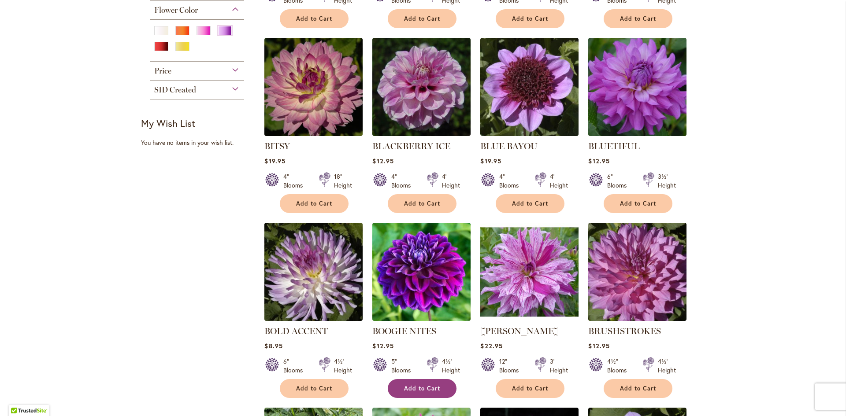
click at [417, 390] on span "Add to Cart" at bounding box center [422, 388] width 36 height 7
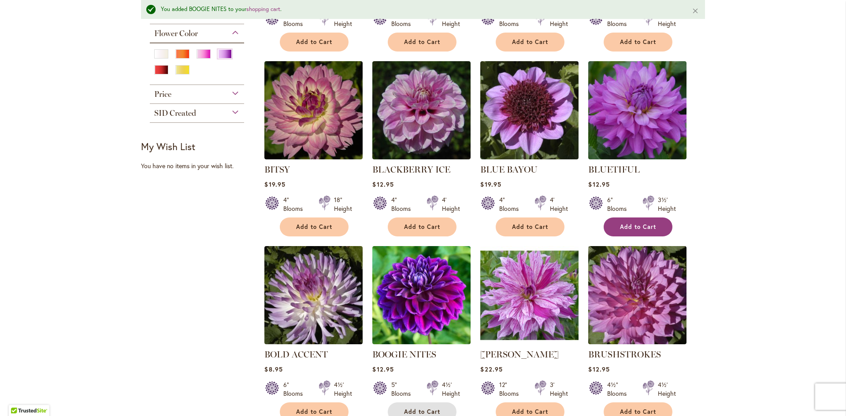
scroll to position [376, 0]
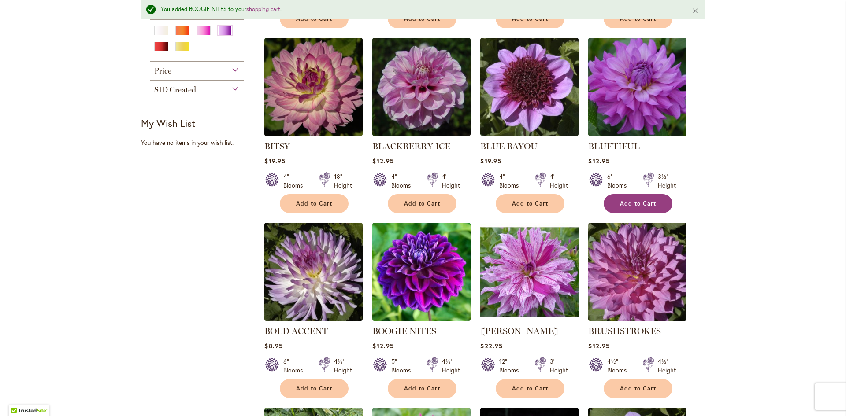
click at [625, 200] on span "Add to Cart" at bounding box center [638, 203] width 36 height 7
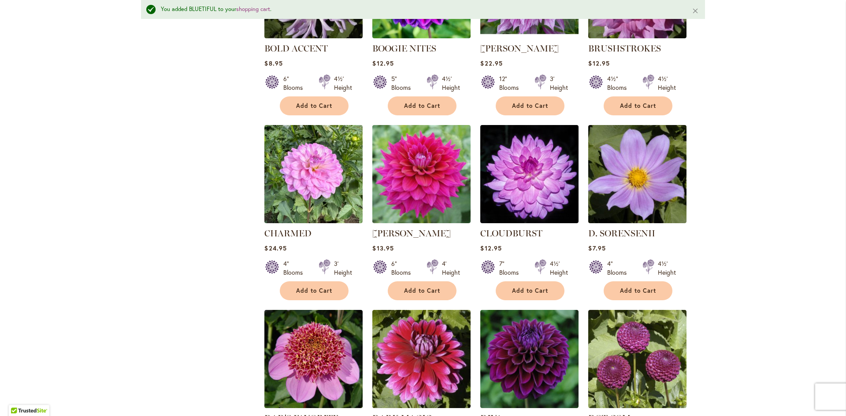
scroll to position [684, 0]
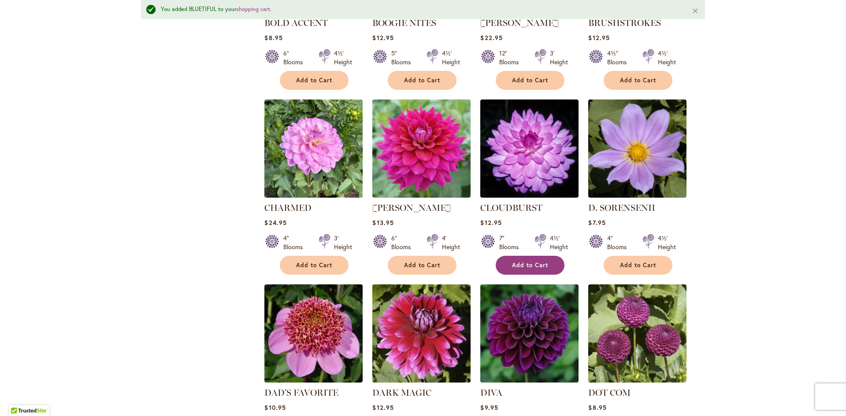
click at [528, 264] on span "Add to Cart" at bounding box center [530, 265] width 36 height 7
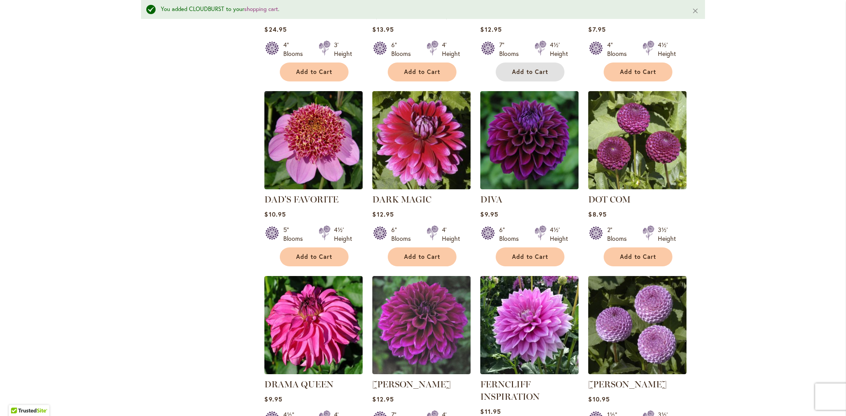
scroll to position [860, 0]
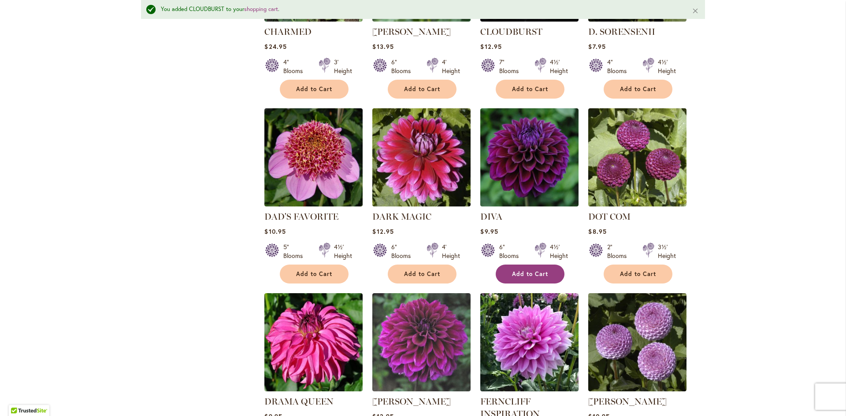
click at [522, 274] on span "Add to Cart" at bounding box center [530, 273] width 36 height 7
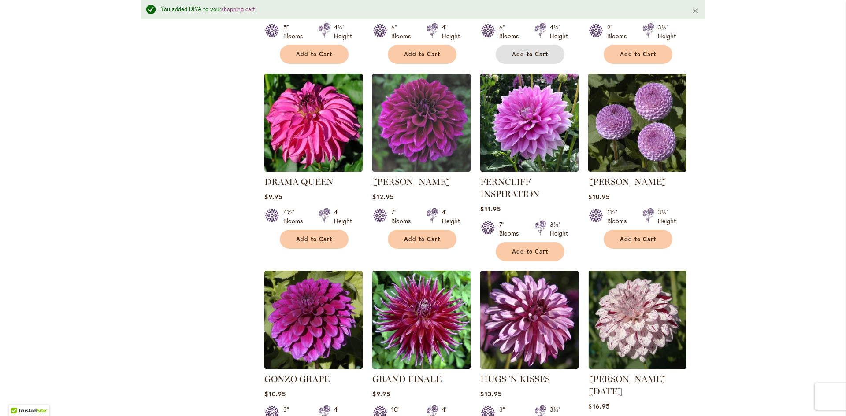
scroll to position [1080, 0]
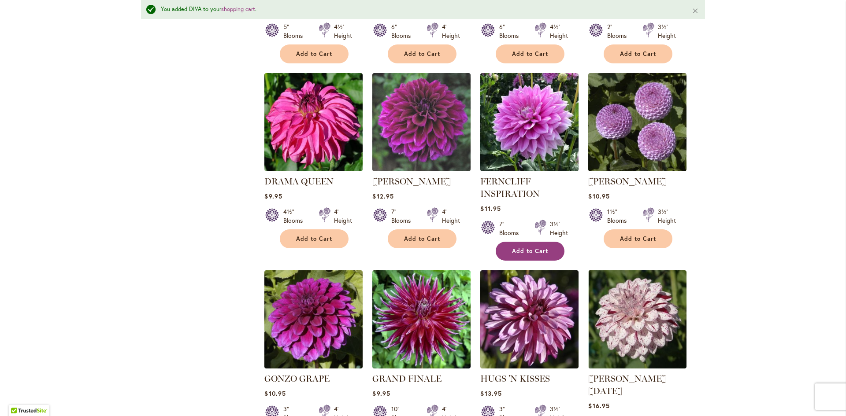
click at [524, 247] on span "Add to Cart" at bounding box center [530, 250] width 36 height 7
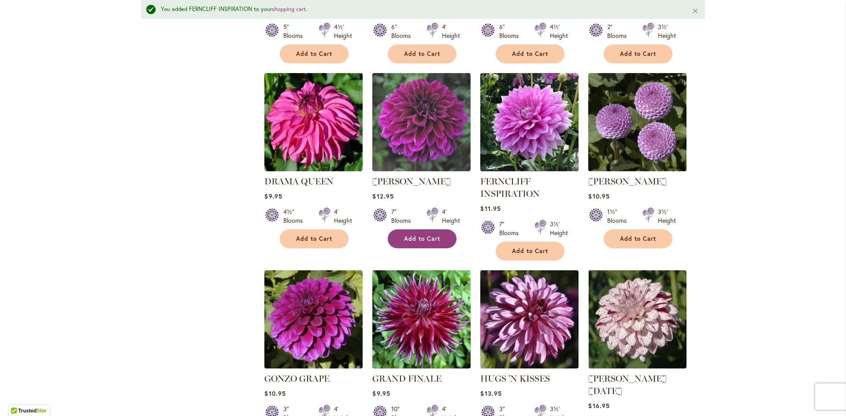
click at [411, 238] on span "Add to Cart" at bounding box center [422, 238] width 36 height 7
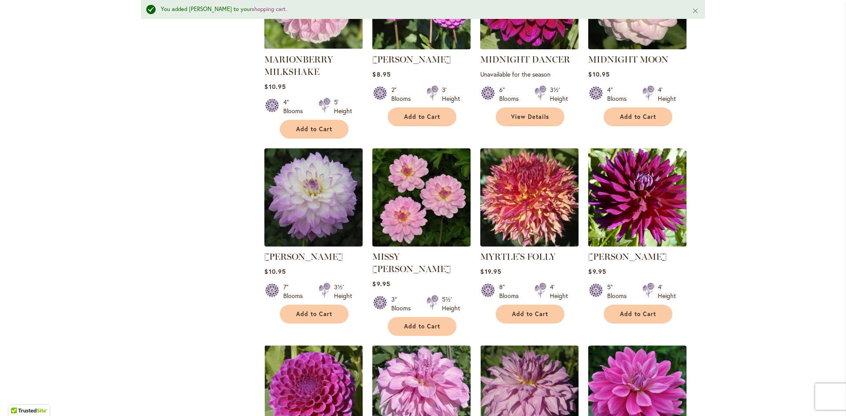
scroll to position [2401, 0]
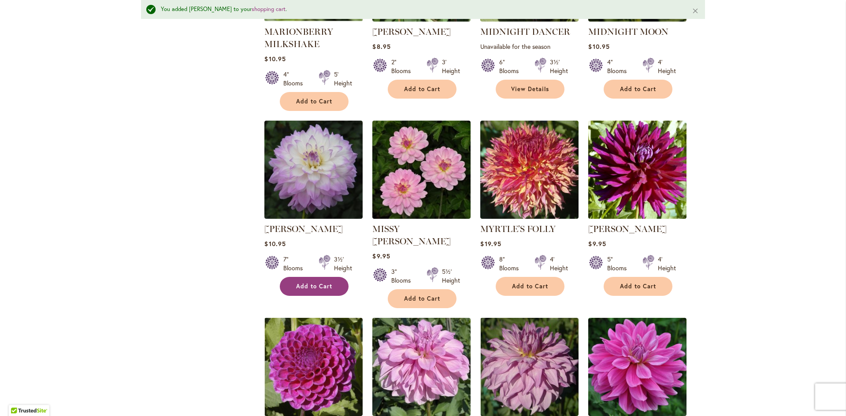
click at [309, 277] on button "Add to Cart" at bounding box center [314, 286] width 69 height 19
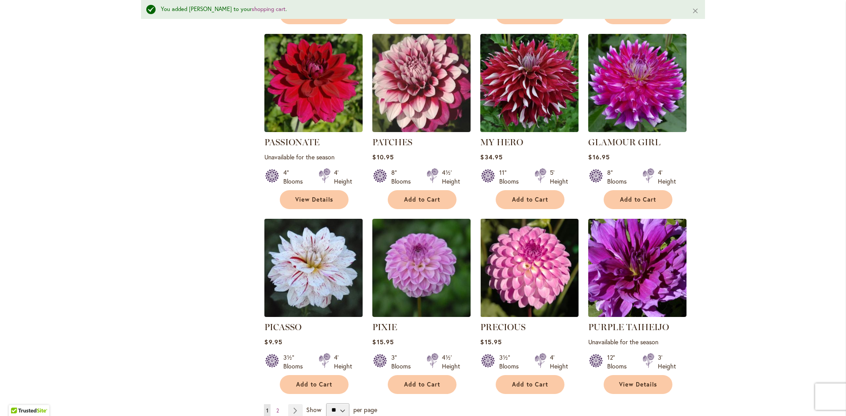
scroll to position [2886, 0]
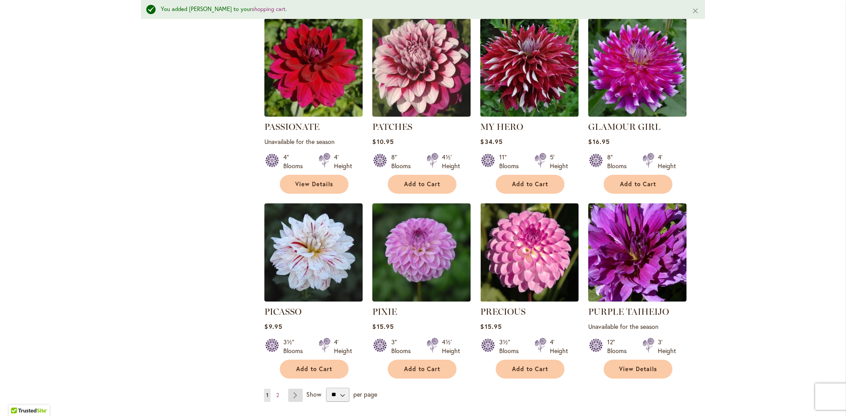
click at [295, 389] on link "Page Next" at bounding box center [295, 395] width 15 height 13
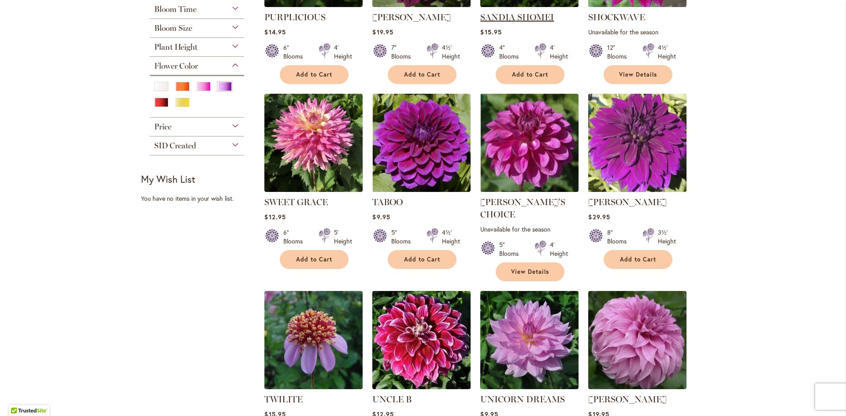
scroll to position [313, 0]
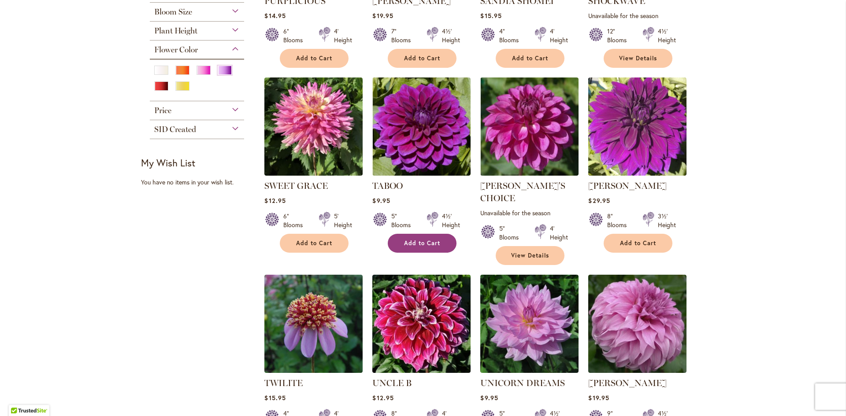
click at [417, 244] on span "Add to Cart" at bounding box center [422, 243] width 36 height 7
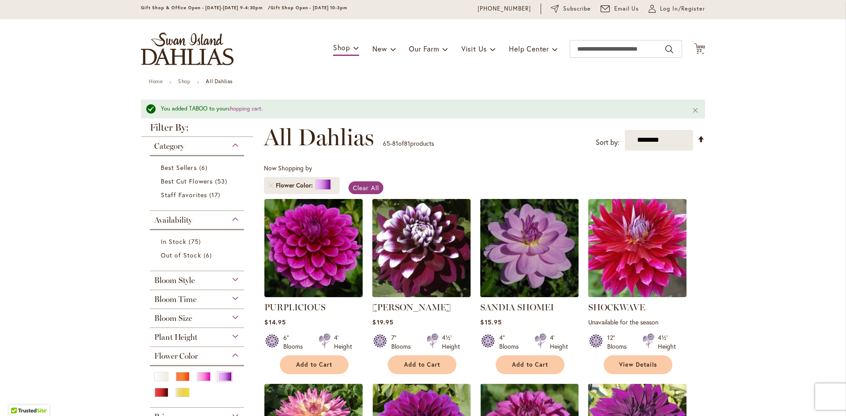
scroll to position [0, 0]
